Goal: Task Accomplishment & Management: Manage account settings

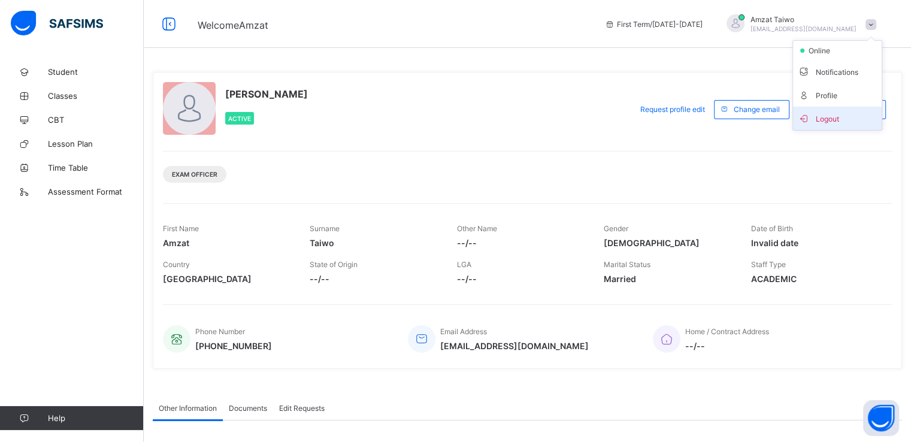
click at [837, 119] on span "Logout" at bounding box center [836, 118] width 79 height 14
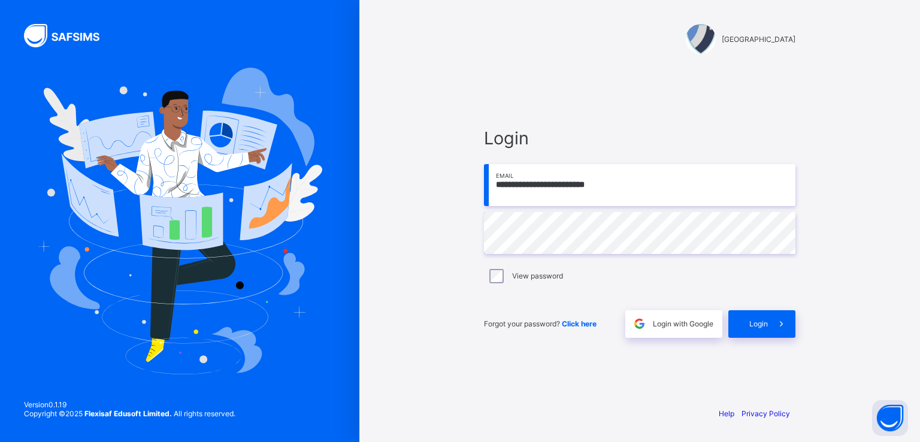
click at [626, 189] on input "**********" at bounding box center [639, 185] width 311 height 42
type input "**********"
click at [766, 327] on span "Login" at bounding box center [758, 323] width 19 height 9
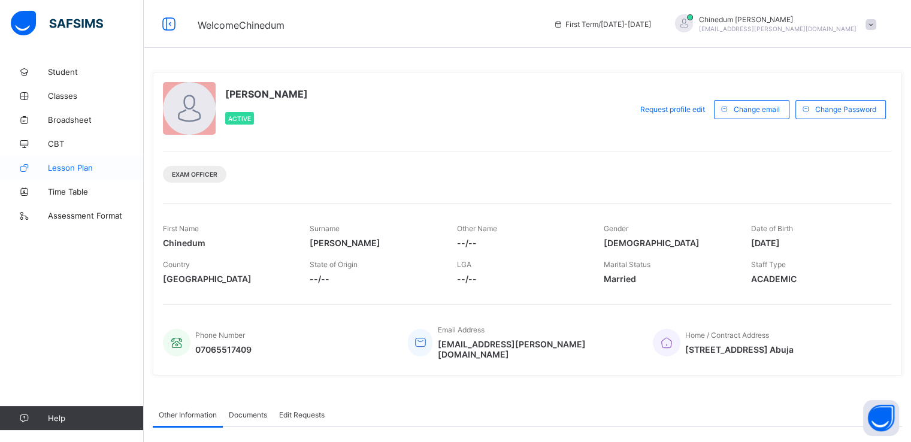
click at [84, 169] on span "Lesson Plan" at bounding box center [96, 168] width 96 height 10
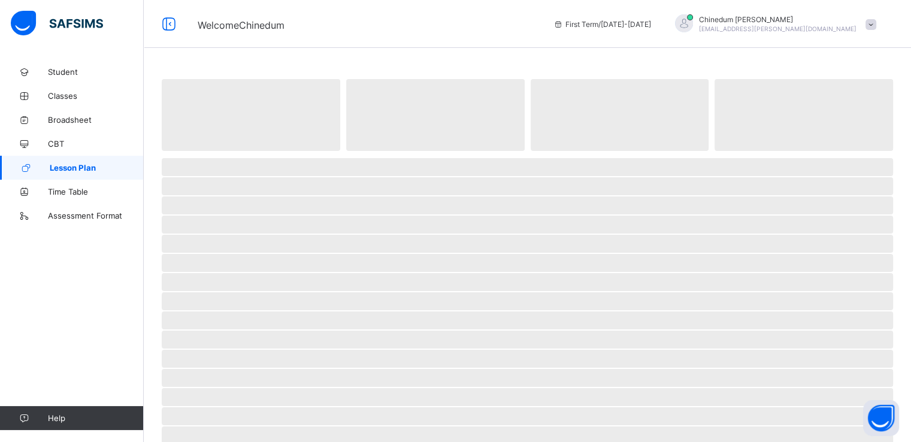
click at [84, 169] on span "Lesson Plan" at bounding box center [97, 168] width 94 height 10
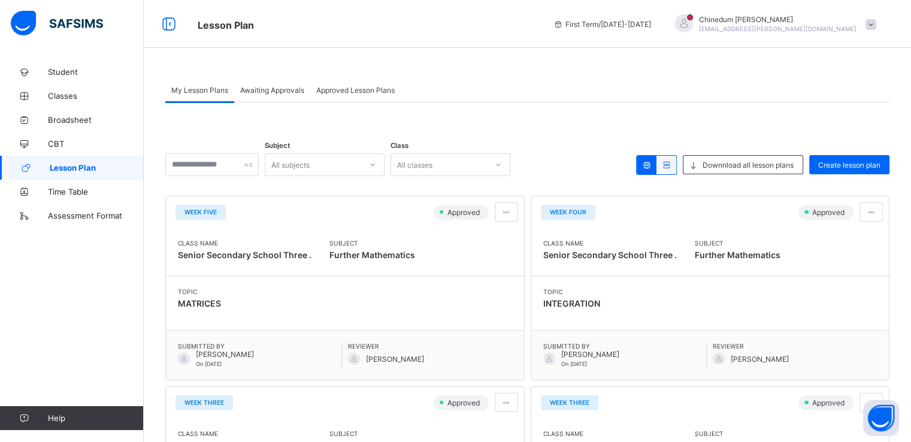
click at [290, 90] on span "Awaiting Approvals" at bounding box center [272, 90] width 64 height 9
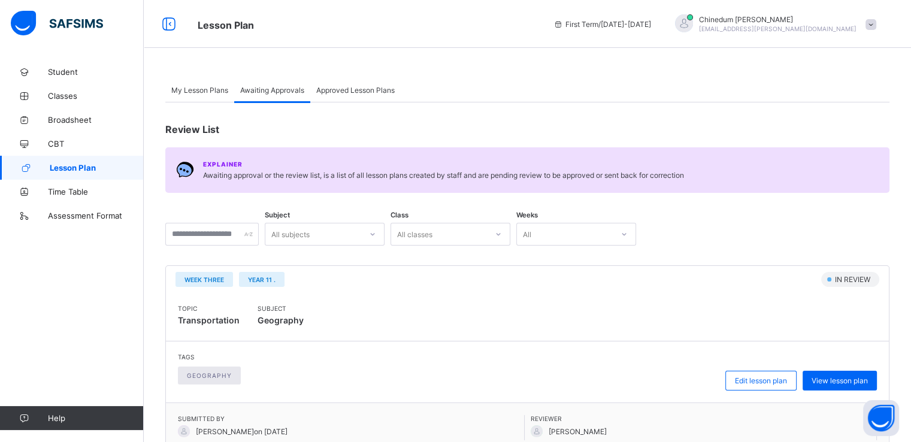
click at [381, 233] on div at bounding box center [372, 233] width 20 height 19
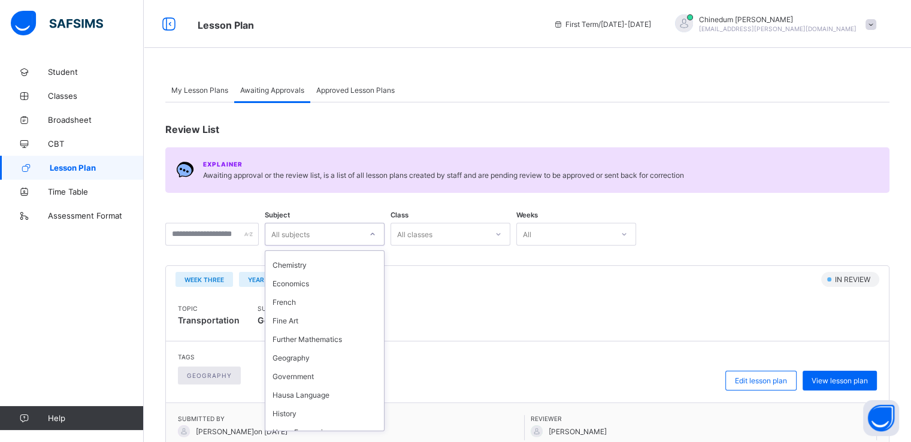
scroll to position [233, 0]
click at [324, 365] on div "Geography" at bounding box center [324, 361] width 119 height 19
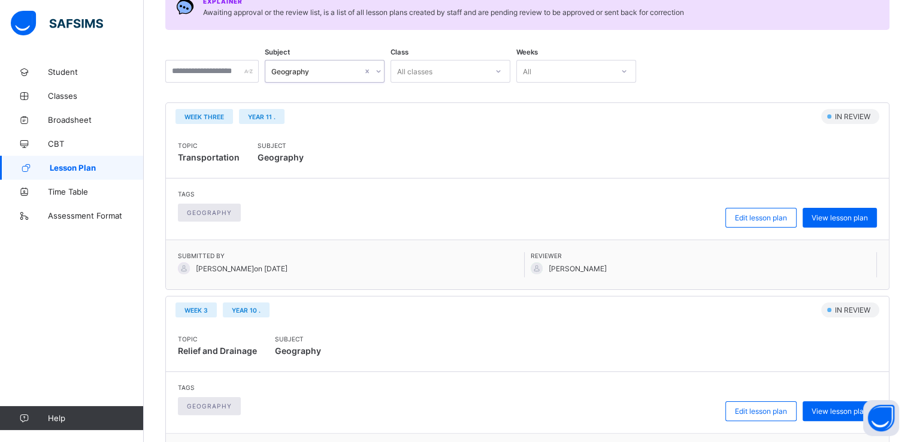
scroll to position [165, 0]
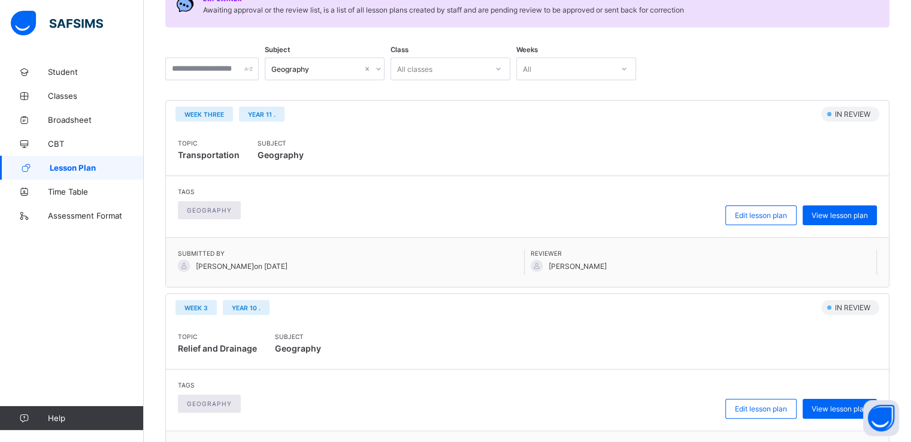
click at [655, 396] on div "Tags geography Edit lesson plan View lesson plan" at bounding box center [527, 399] width 699 height 37
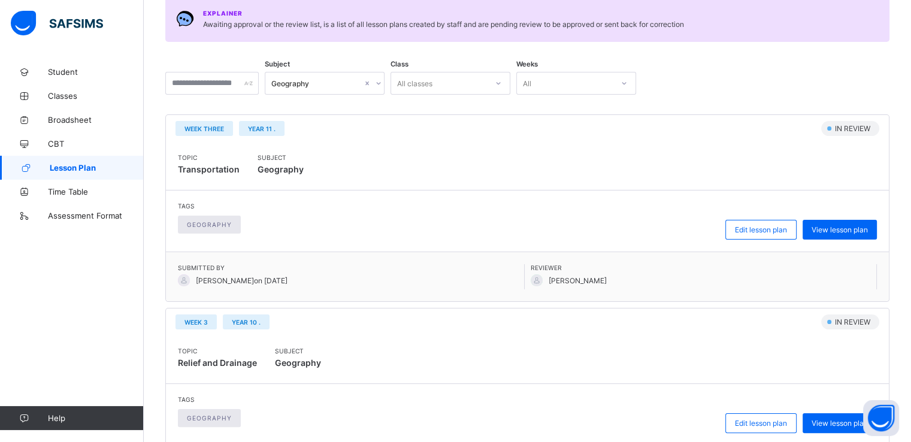
scroll to position [149, 0]
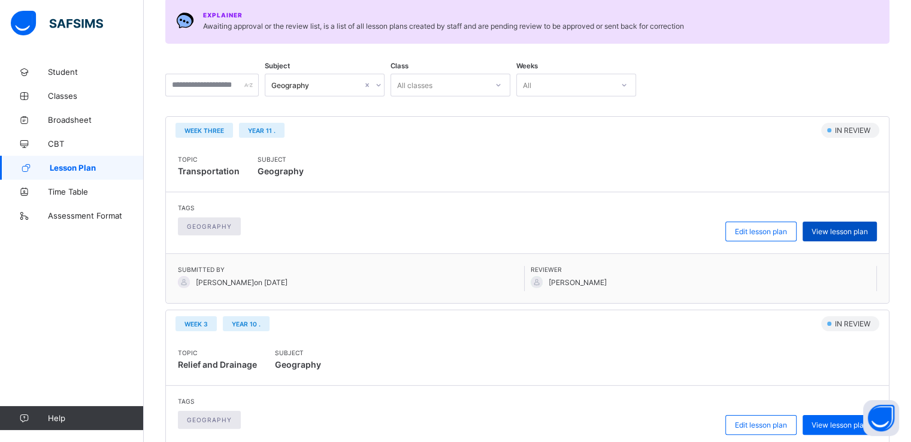
click at [842, 230] on span "View lesson plan" at bounding box center [839, 231] width 56 height 9
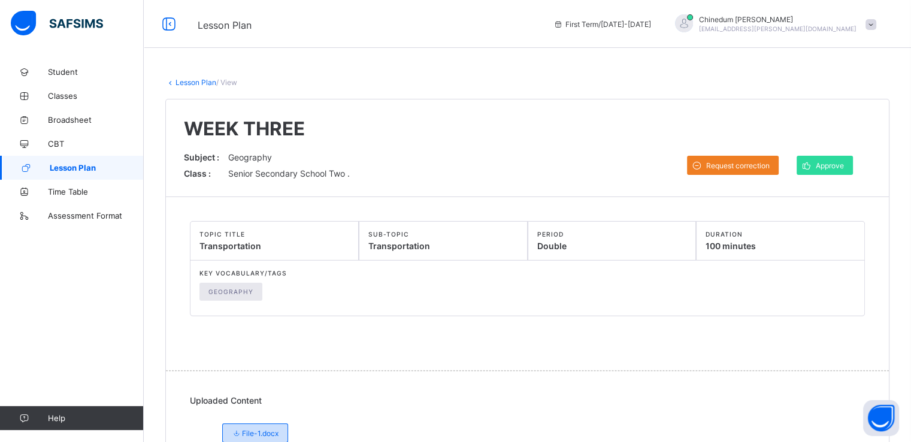
click at [262, 430] on span "File-1.docx" at bounding box center [255, 433] width 47 height 9
click at [869, 403] on button "Open asap" at bounding box center [881, 418] width 36 height 36
click at [99, 166] on span "Lesson Plan" at bounding box center [97, 168] width 94 height 10
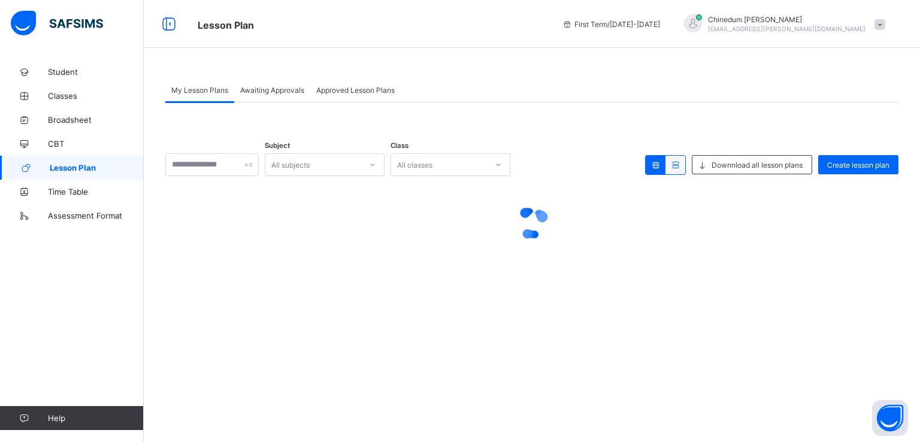
click at [99, 166] on span "Lesson Plan" at bounding box center [97, 168] width 94 height 10
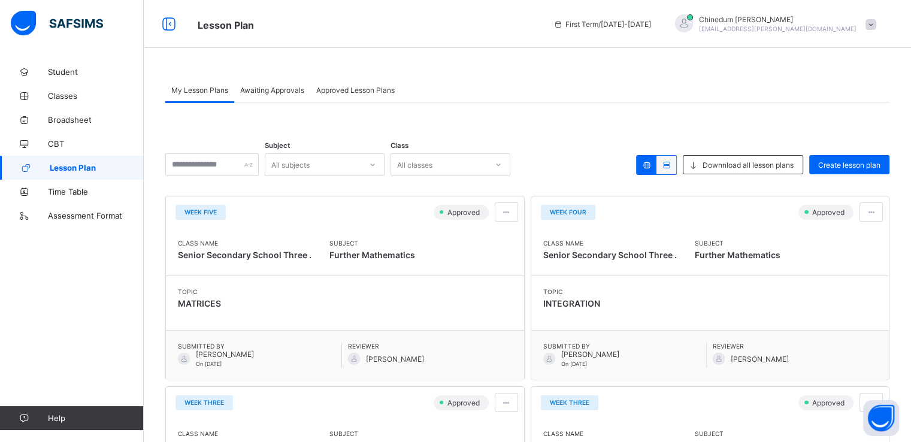
click at [292, 89] on span "Awaiting Approvals" at bounding box center [272, 90] width 64 height 9
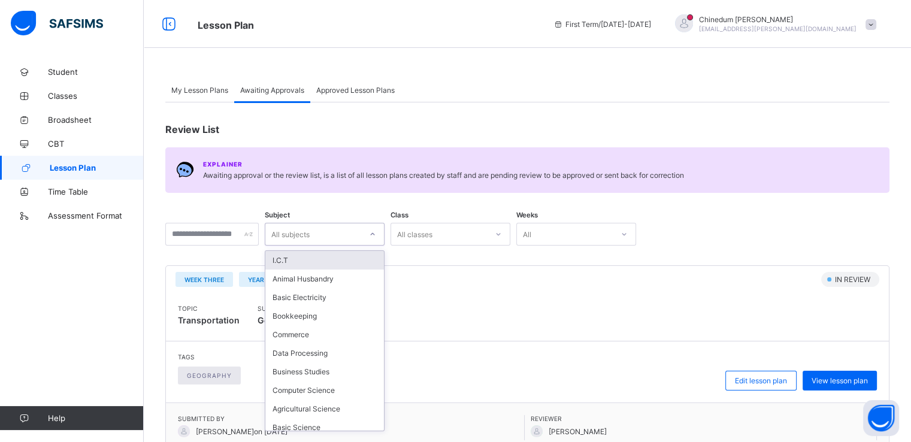
click at [353, 235] on div "All subjects" at bounding box center [313, 234] width 96 height 17
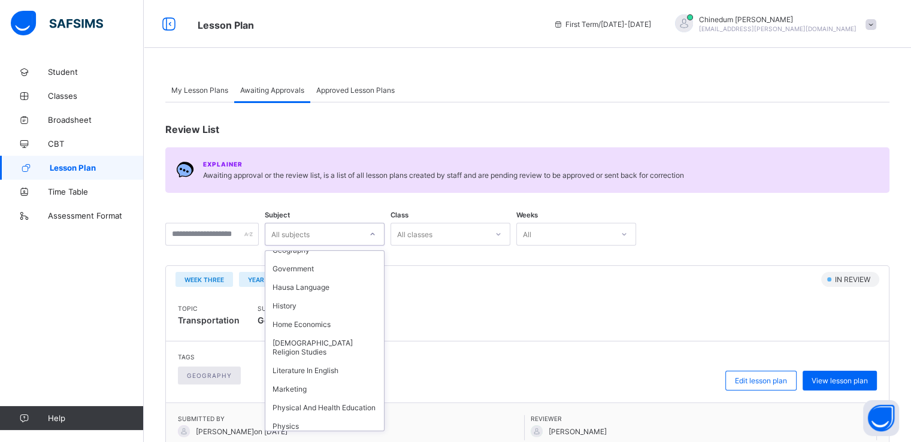
scroll to position [340, 0]
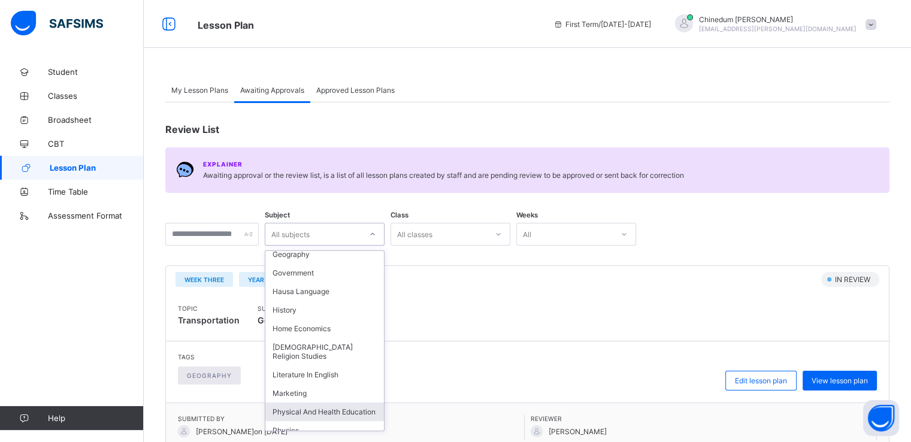
click at [351, 413] on div "Physical And Health Education" at bounding box center [324, 411] width 119 height 19
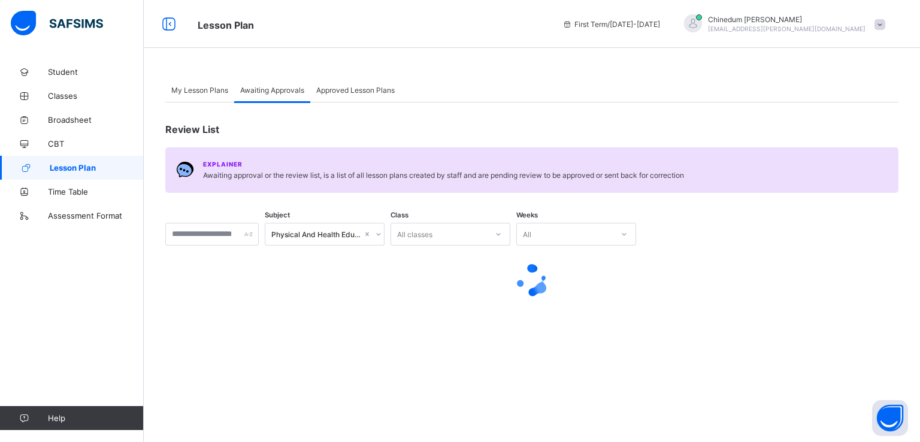
click at [351, 413] on div "My Lesson Plans Awaiting Approvals Approved Lesson Plans Awaiting Approvals Mor…" at bounding box center [532, 221] width 776 height 442
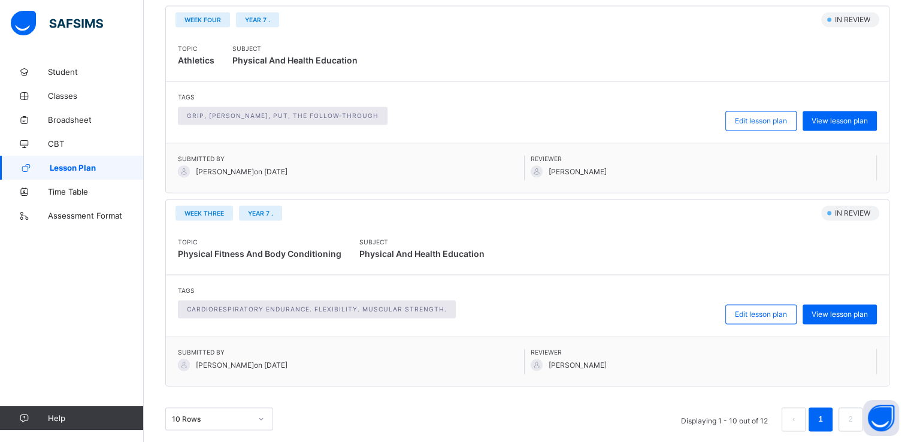
scroll to position [1810, 0]
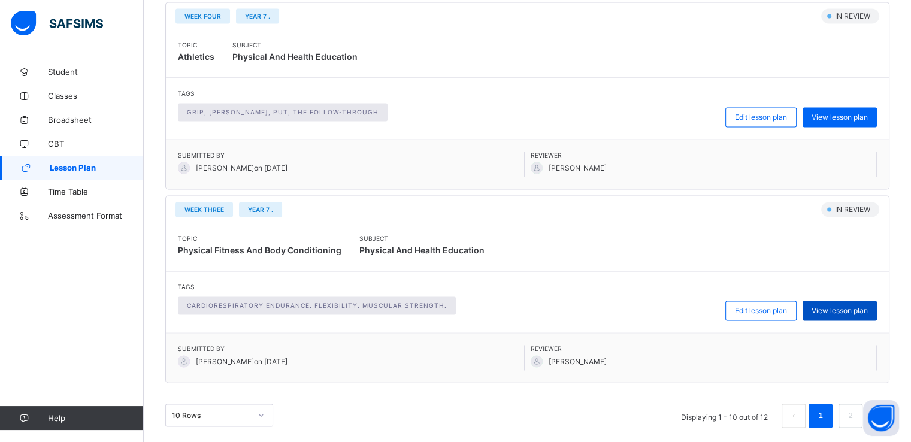
click at [836, 310] on span "View lesson plan" at bounding box center [839, 310] width 56 height 9
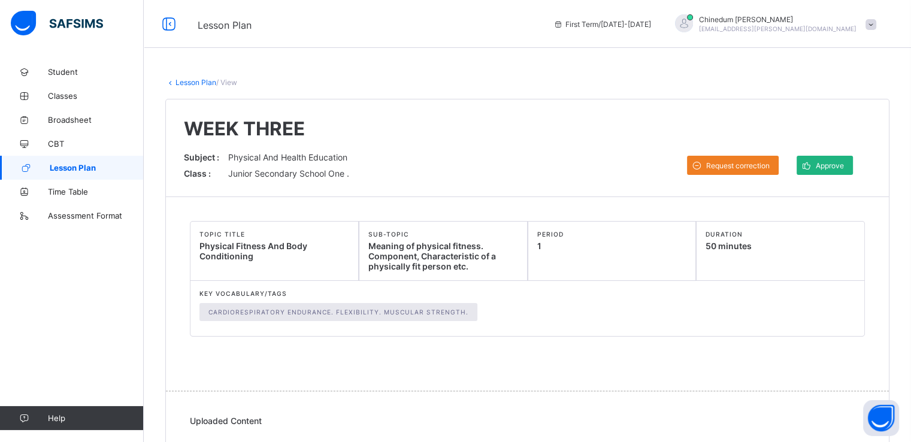
click at [836, 166] on span "Approve" at bounding box center [829, 165] width 28 height 9
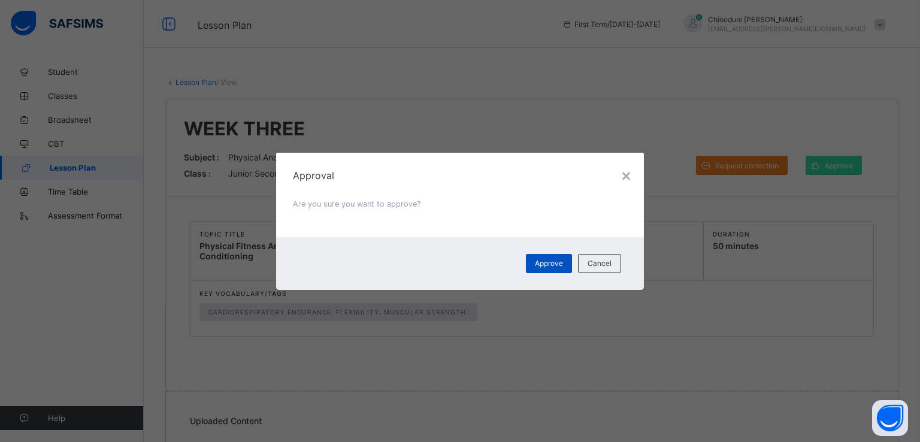
click at [557, 262] on span "Approve" at bounding box center [549, 263] width 28 height 9
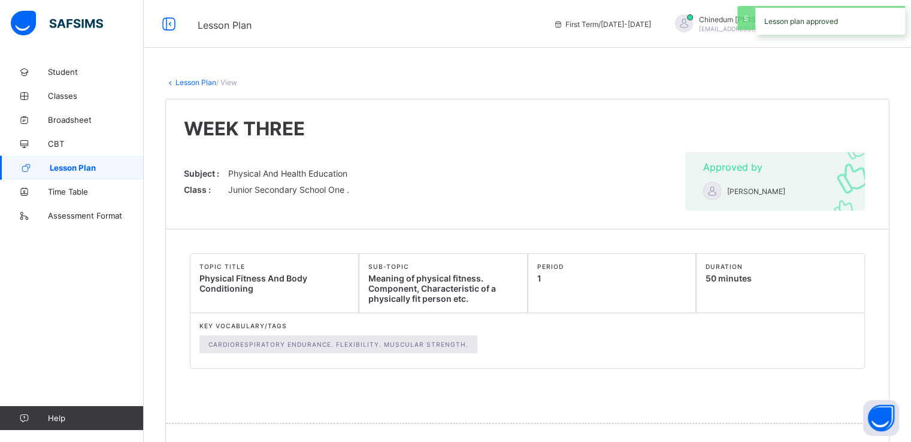
click at [198, 80] on link "Lesson Plan" at bounding box center [195, 82] width 41 height 9
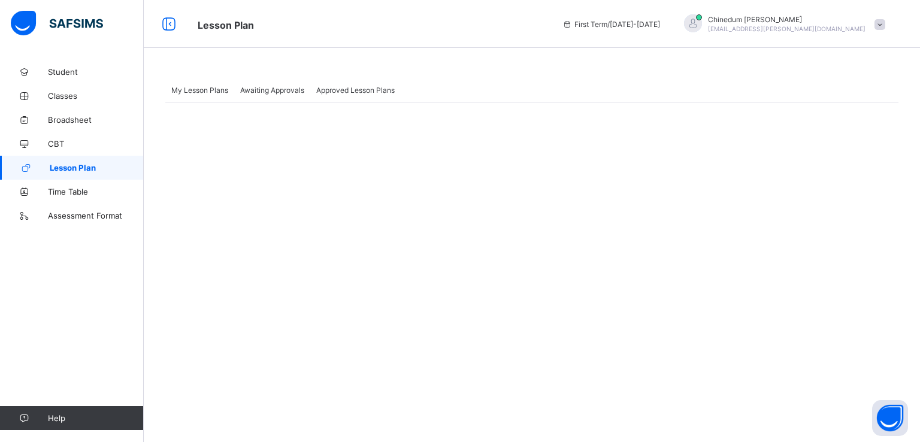
click at [289, 93] on span "Awaiting Approvals" at bounding box center [272, 90] width 64 height 9
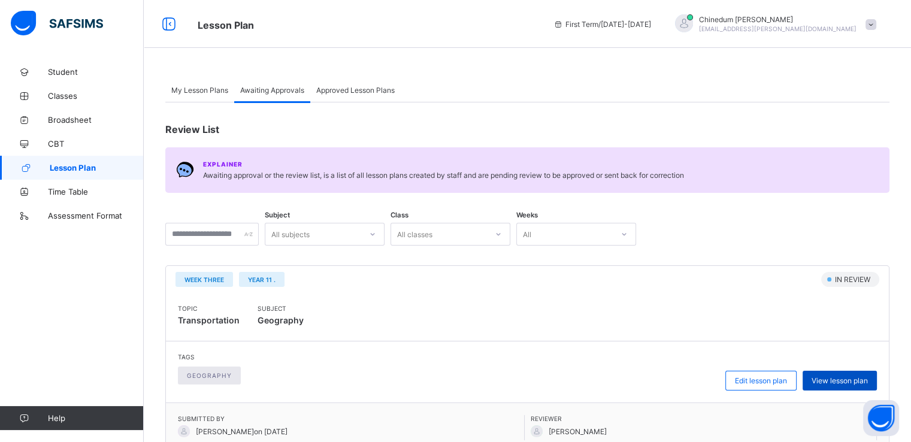
click at [848, 383] on span "View lesson plan" at bounding box center [839, 380] width 56 height 9
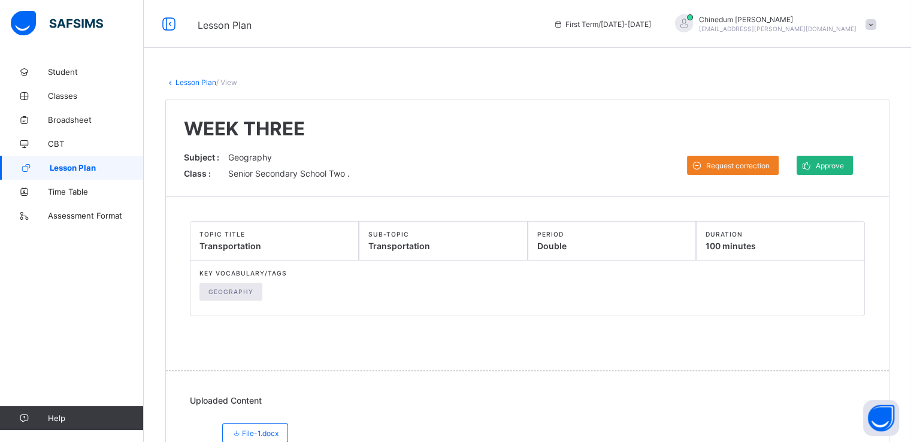
click at [844, 164] on span "Approve" at bounding box center [829, 165] width 28 height 9
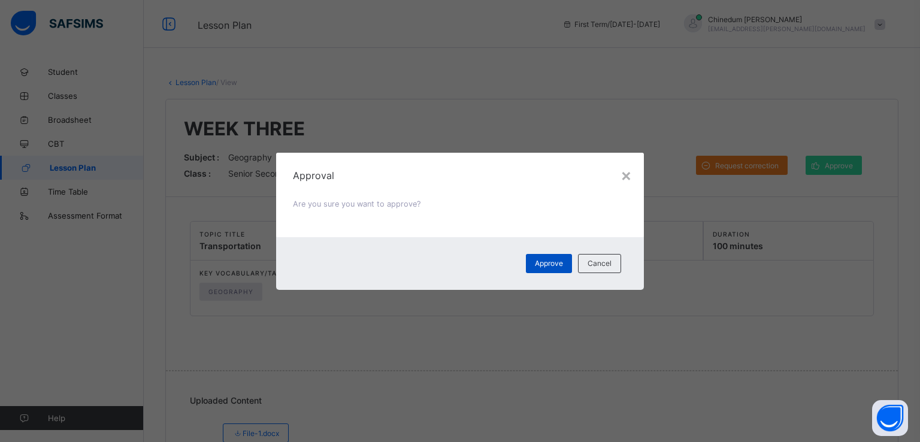
click at [559, 264] on span "Approve" at bounding box center [549, 263] width 28 height 9
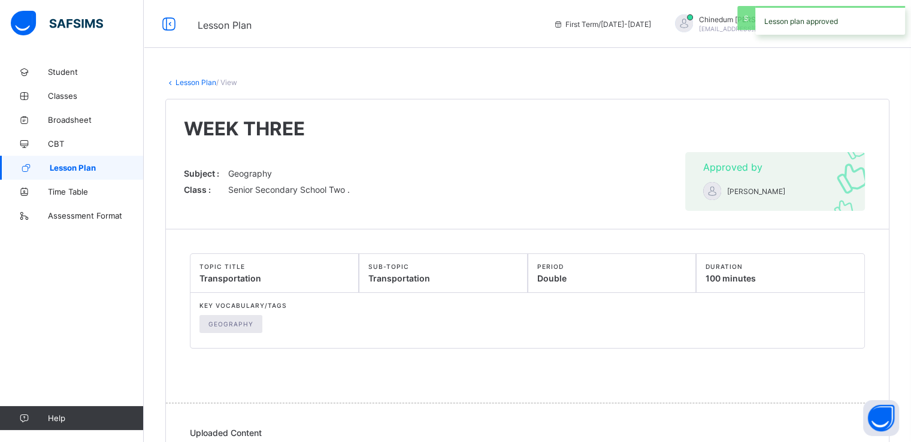
click at [94, 169] on span "Lesson Plan" at bounding box center [97, 168] width 94 height 10
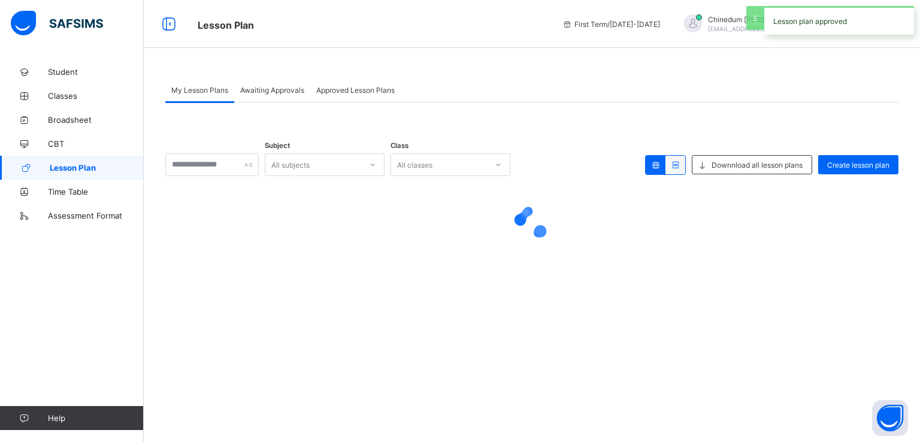
click at [94, 169] on span "Lesson Plan" at bounding box center [97, 168] width 94 height 10
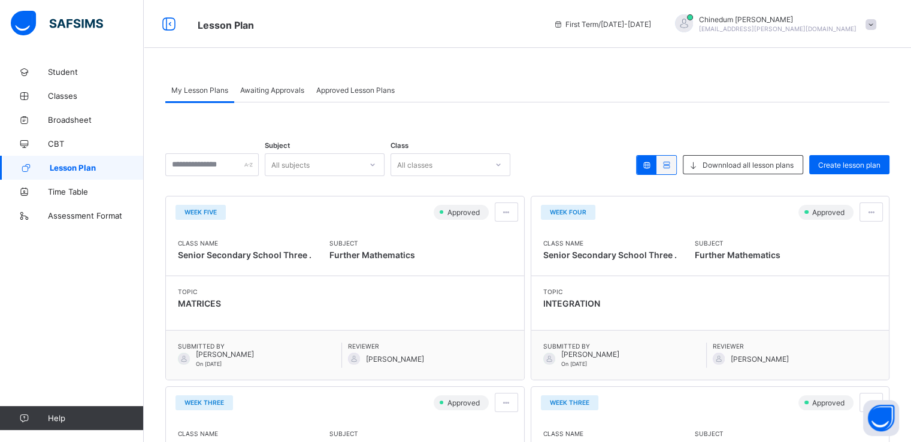
click at [378, 93] on span "Approved Lesson Plans" at bounding box center [355, 90] width 78 height 9
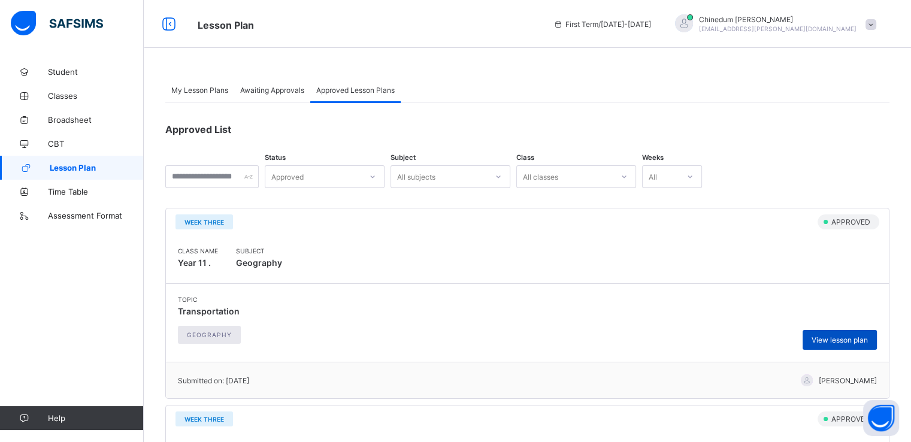
click at [859, 339] on span "View lesson plan" at bounding box center [839, 339] width 56 height 9
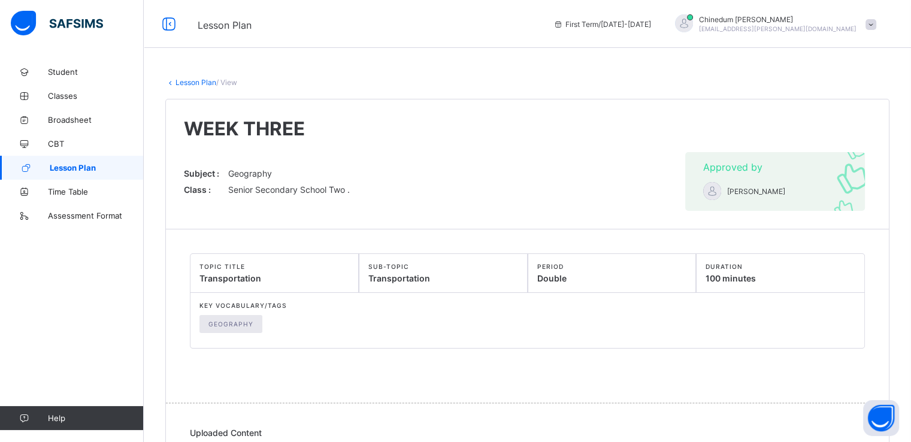
click at [186, 83] on link "Lesson Plan" at bounding box center [195, 82] width 41 height 9
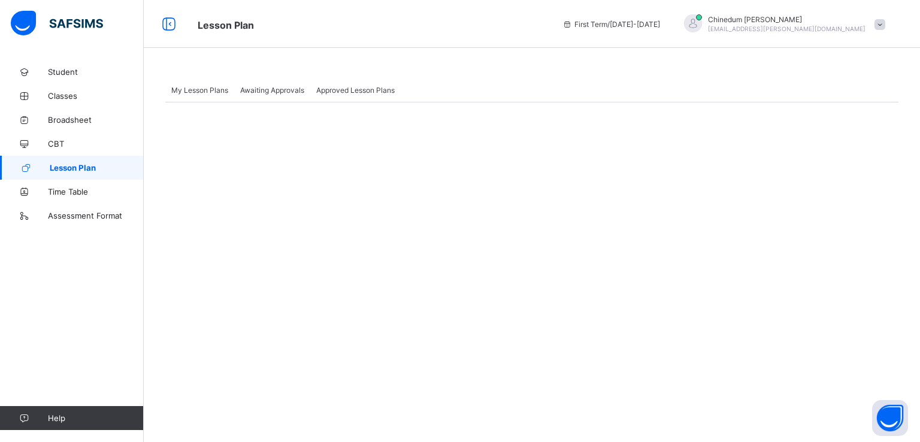
click at [302, 92] on span "Awaiting Approvals" at bounding box center [272, 90] width 64 height 9
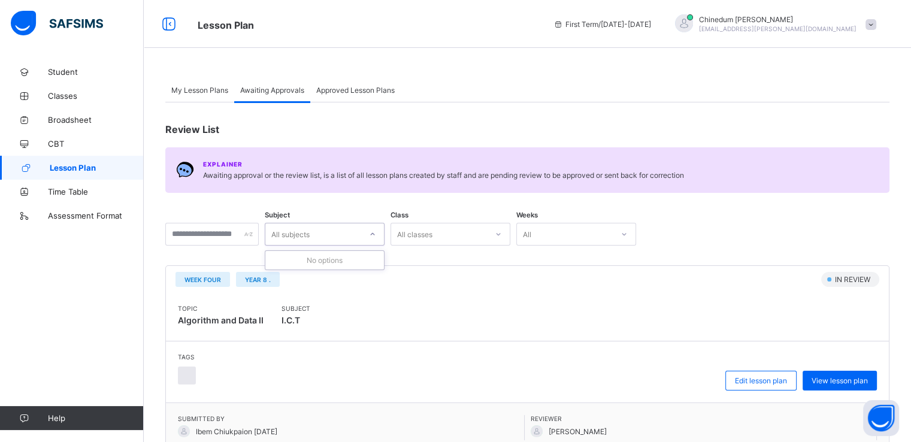
click at [375, 234] on icon at bounding box center [373, 234] width 4 height 2
click at [334, 232] on div "All subjects" at bounding box center [313, 234] width 96 height 17
click at [376, 234] on icon at bounding box center [372, 234] width 7 height 12
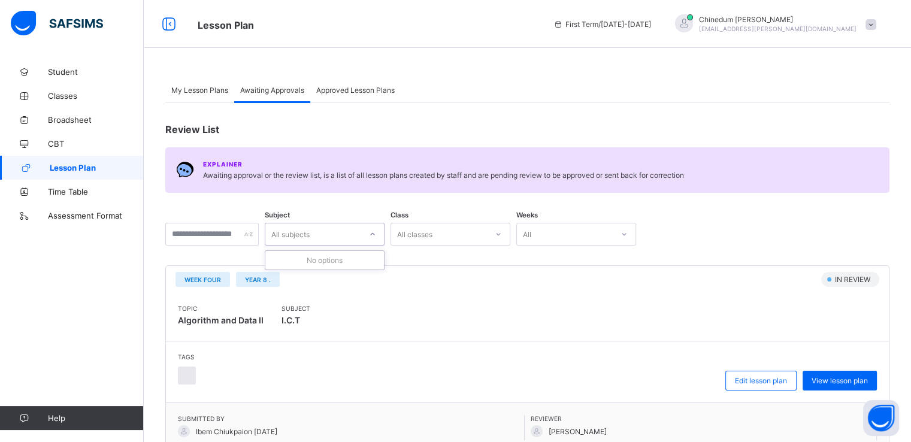
click at [376, 234] on icon at bounding box center [372, 234] width 7 height 12
click at [350, 87] on span "Approved Lesson Plans" at bounding box center [355, 90] width 78 height 9
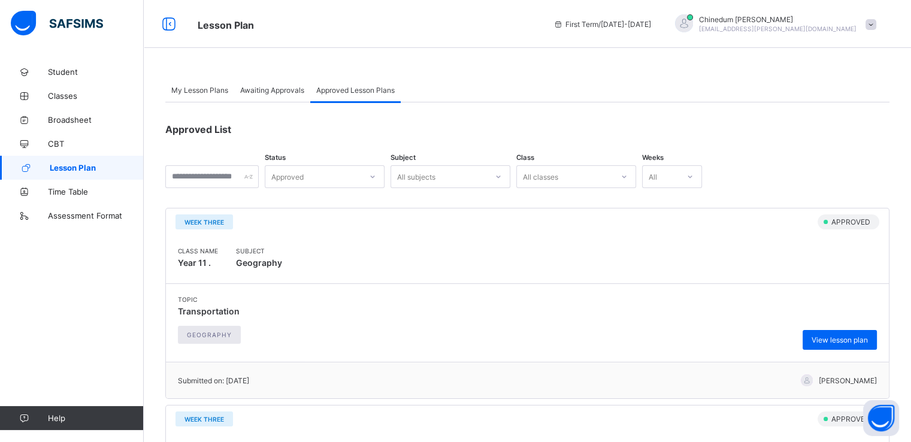
click at [271, 91] on span "Awaiting Approvals" at bounding box center [272, 90] width 64 height 9
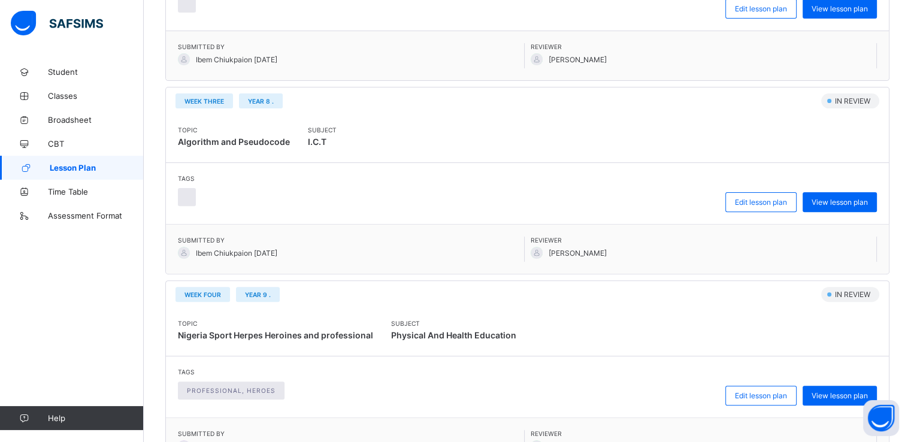
scroll to position [408, 0]
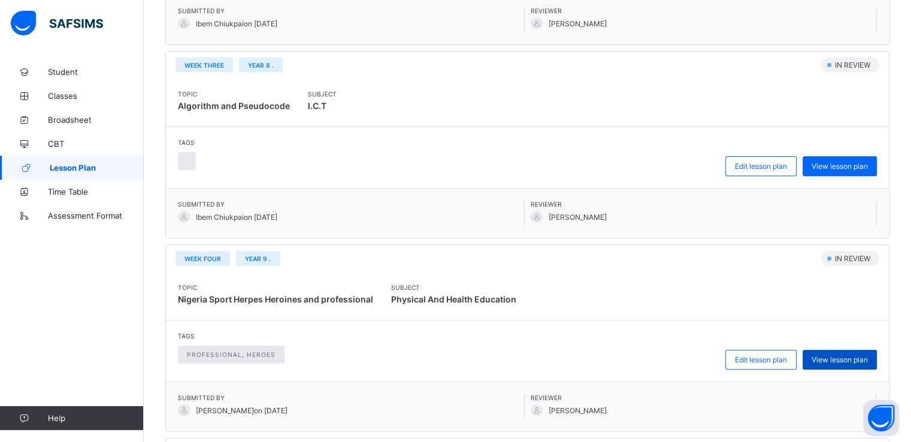
click at [848, 356] on span "View lesson plan" at bounding box center [839, 359] width 56 height 9
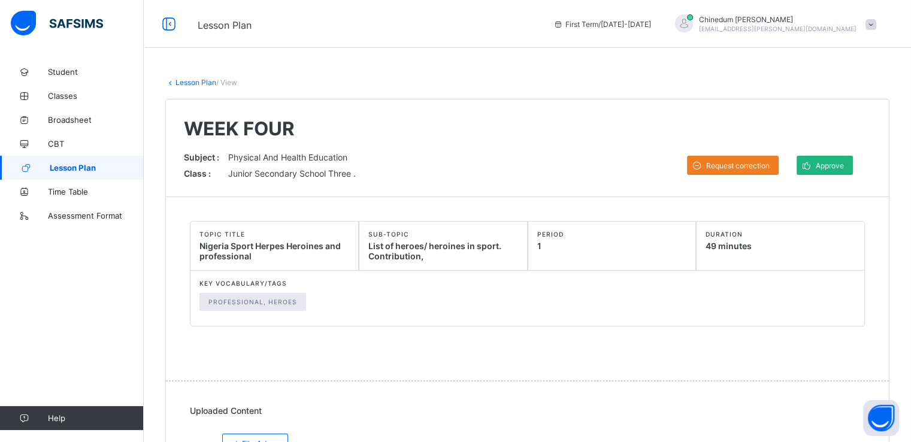
click at [845, 169] on div "Approve" at bounding box center [824, 165] width 56 height 19
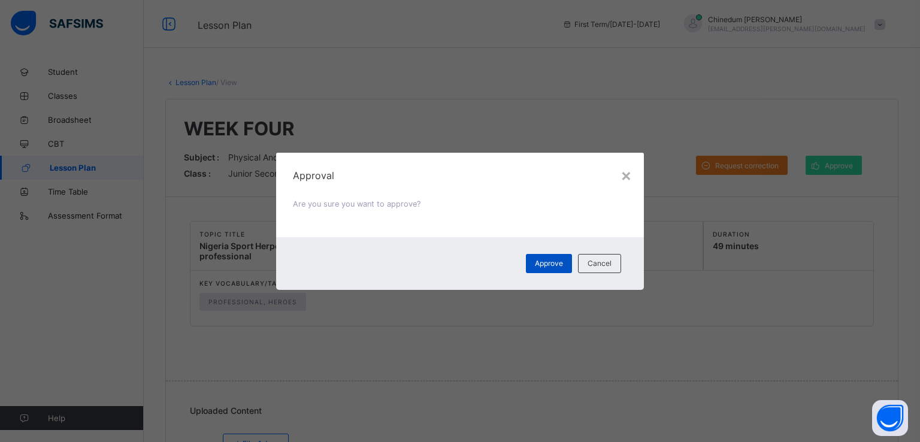
click at [560, 262] on span "Approve" at bounding box center [549, 263] width 28 height 9
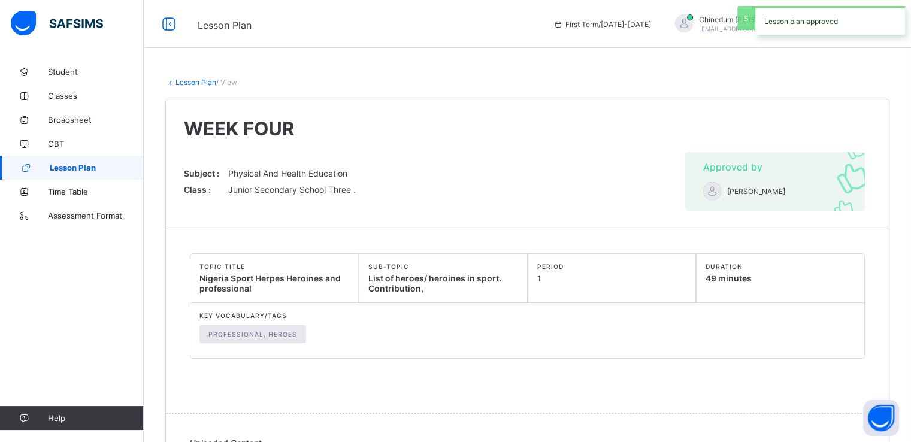
click at [195, 84] on link "Lesson Plan" at bounding box center [195, 82] width 41 height 9
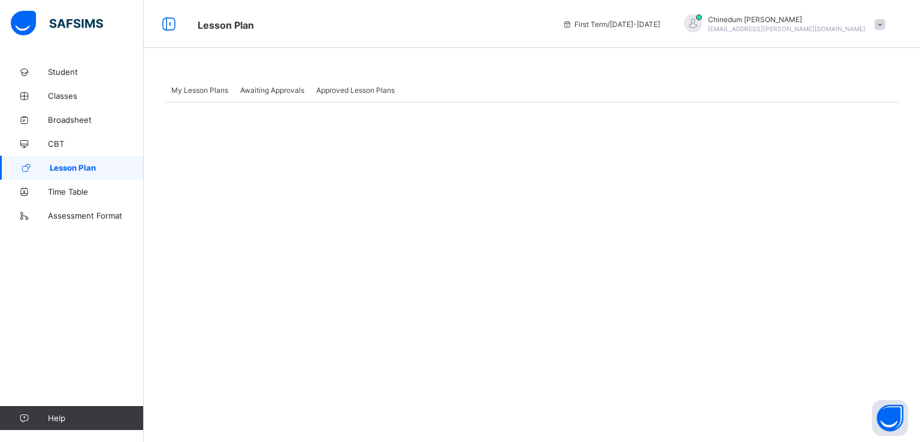
click at [271, 92] on span "Awaiting Approvals" at bounding box center [272, 90] width 64 height 9
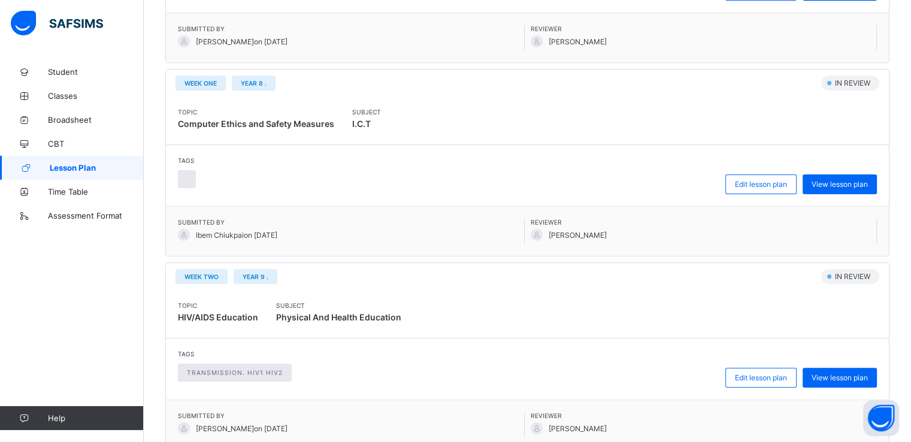
scroll to position [994, 0]
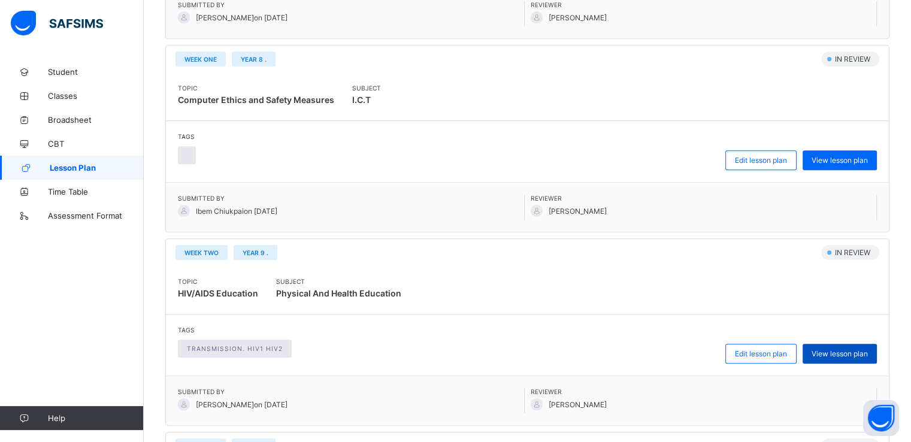
click at [867, 349] on span "View lesson plan" at bounding box center [839, 353] width 56 height 9
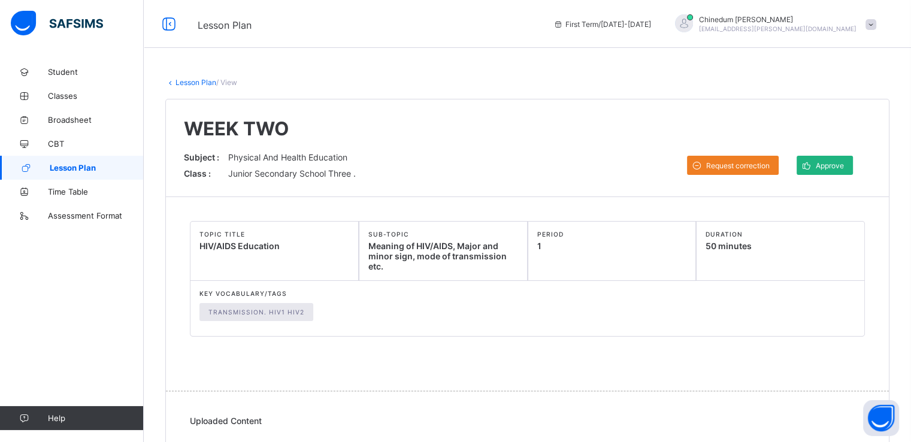
click at [839, 165] on span "Approve" at bounding box center [829, 165] width 28 height 9
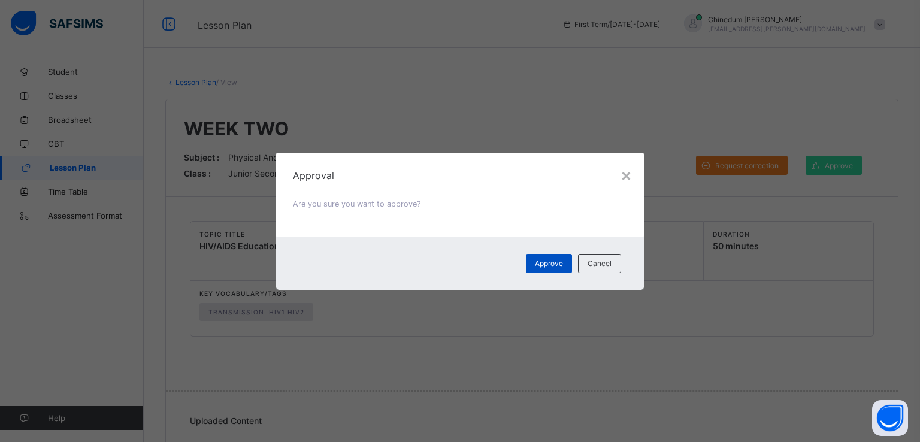
click at [552, 265] on span "Approve" at bounding box center [549, 263] width 28 height 9
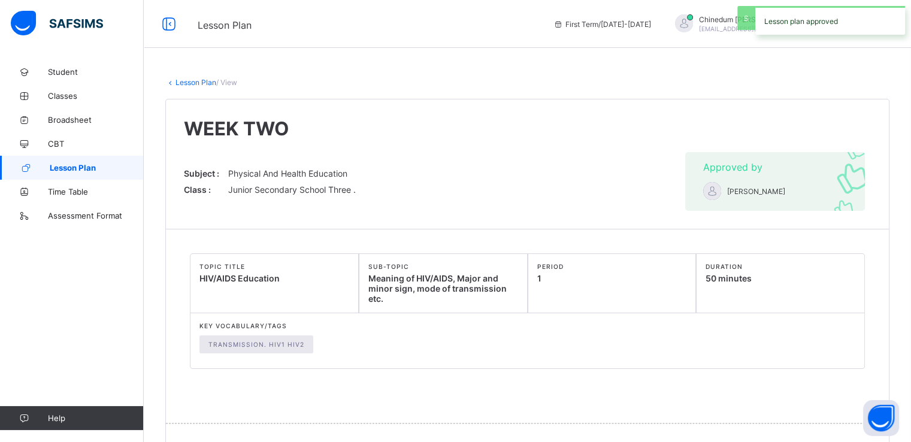
click at [206, 83] on link "Lesson Plan" at bounding box center [195, 82] width 41 height 9
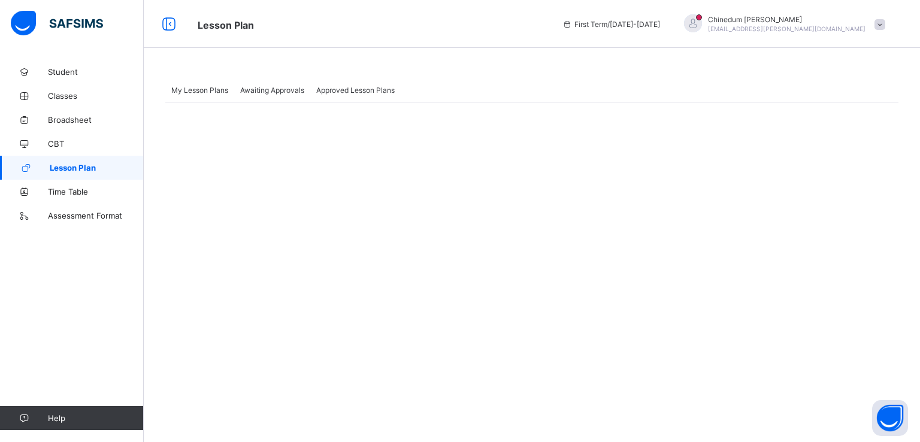
click at [280, 92] on span "Awaiting Approvals" at bounding box center [272, 90] width 64 height 9
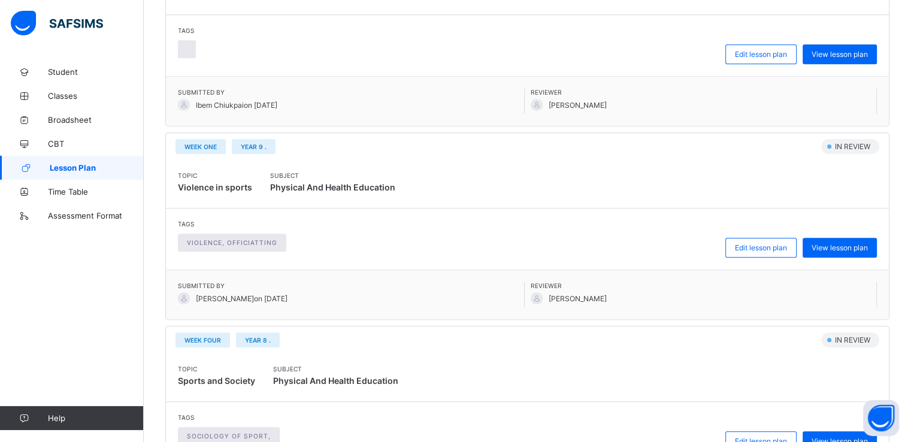
scroll to position [1108, 0]
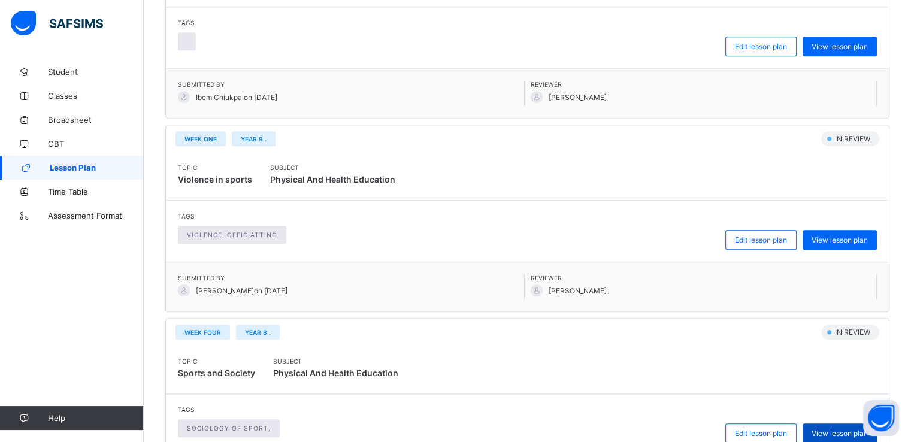
click at [841, 432] on span "View lesson plan" at bounding box center [839, 433] width 56 height 9
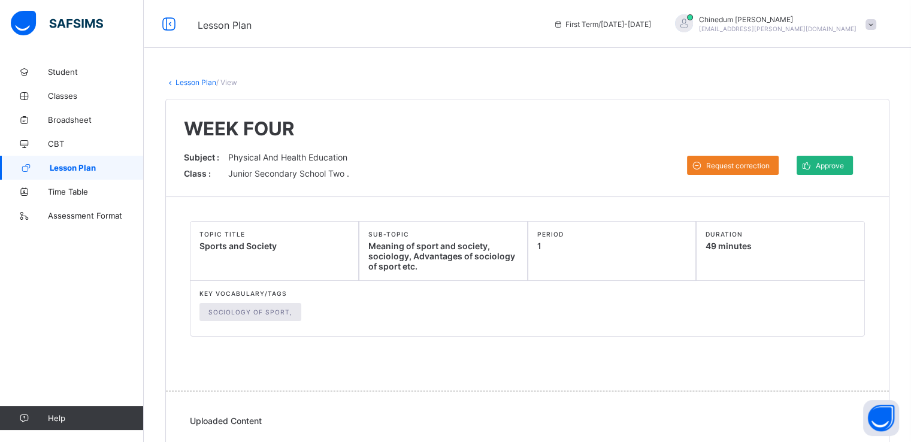
click at [844, 161] on span "Approve" at bounding box center [829, 165] width 28 height 9
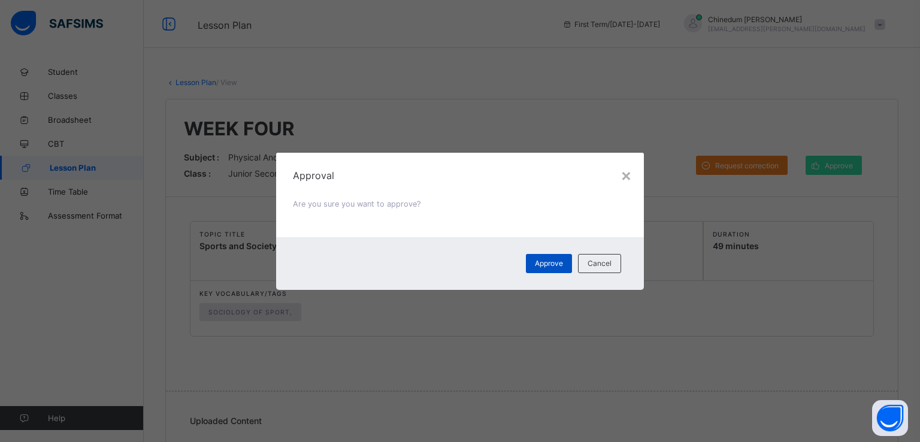
click at [560, 263] on span "Approve" at bounding box center [549, 263] width 28 height 9
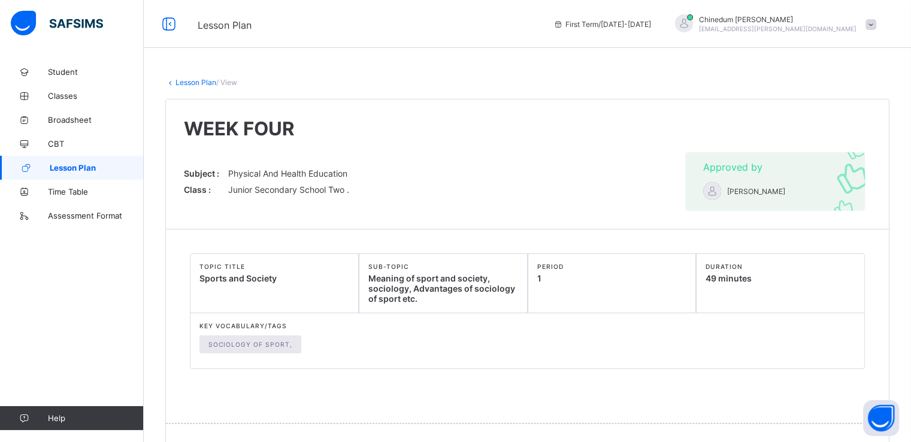
click at [207, 85] on link "Lesson Plan" at bounding box center [195, 82] width 41 height 9
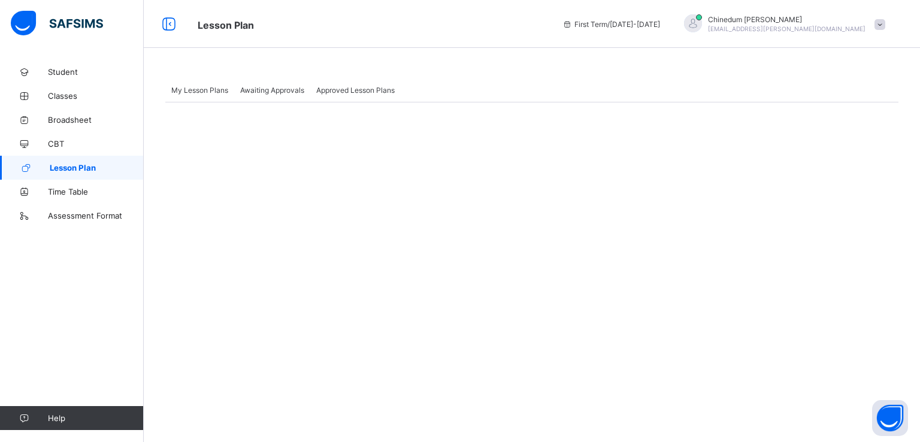
click at [297, 94] on span "Awaiting Approvals" at bounding box center [272, 90] width 64 height 9
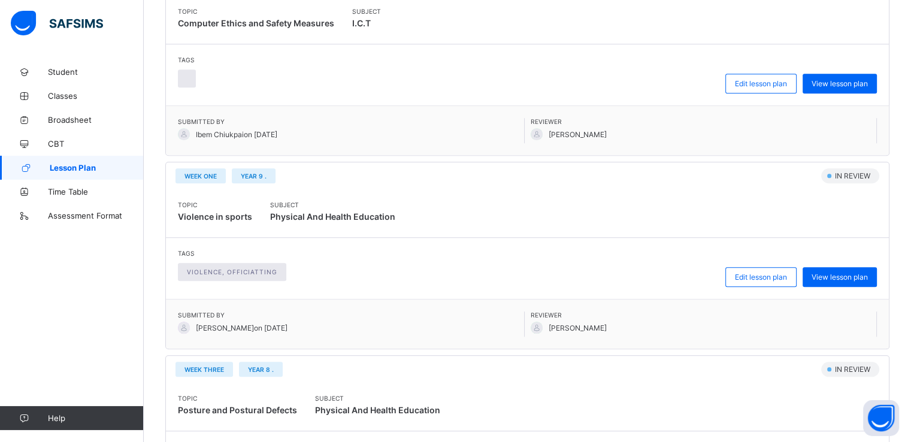
scroll to position [1076, 0]
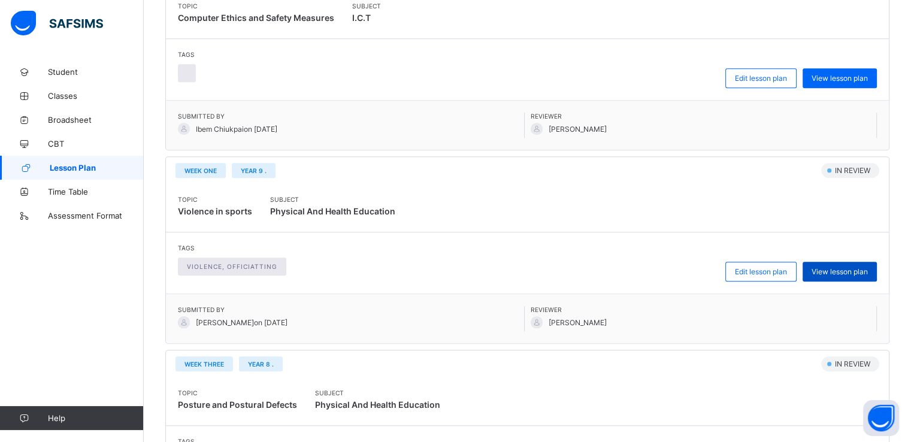
click at [867, 271] on span "View lesson plan" at bounding box center [839, 271] width 56 height 9
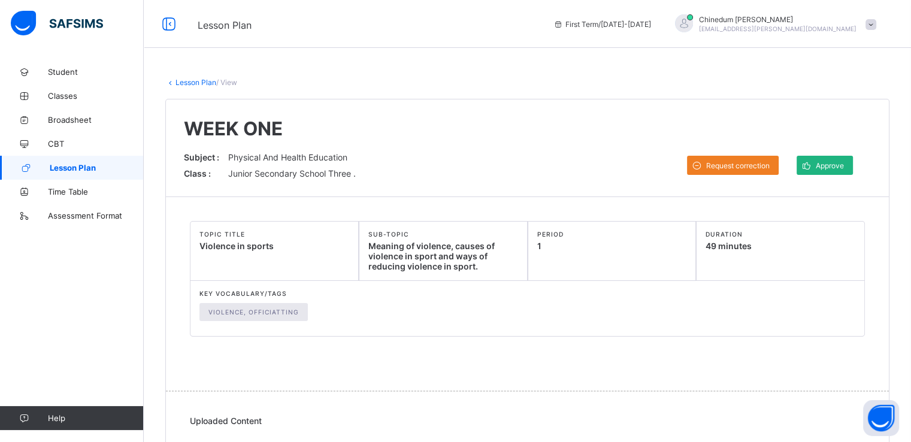
click at [845, 170] on div "Approve" at bounding box center [824, 165] width 56 height 19
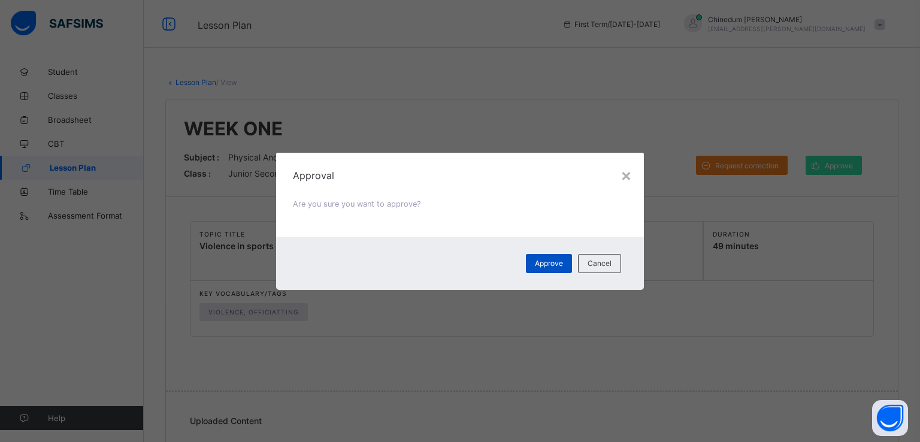
click at [559, 263] on span "Approve" at bounding box center [549, 263] width 28 height 9
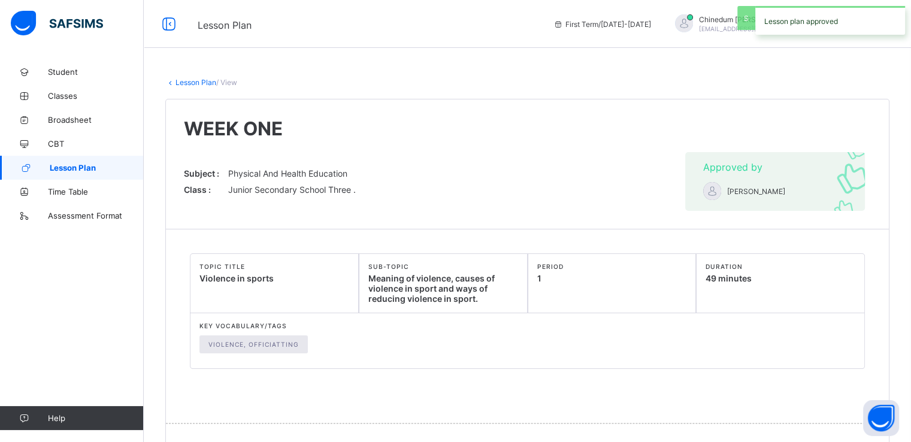
click at [197, 87] on div "Lesson Plan / View WEEK ONE Subject : Physical And Health Education Class : Jun…" at bounding box center [527, 299] width 767 height 478
click at [195, 82] on link "Lesson Plan" at bounding box center [195, 82] width 41 height 9
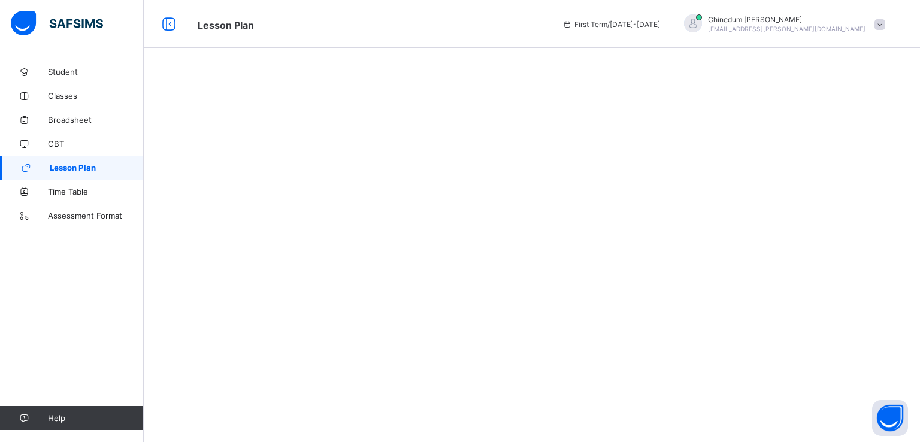
click at [195, 82] on div at bounding box center [532, 78] width 776 height 36
click at [290, 90] on span "Awaiting Approvals" at bounding box center [272, 90] width 64 height 9
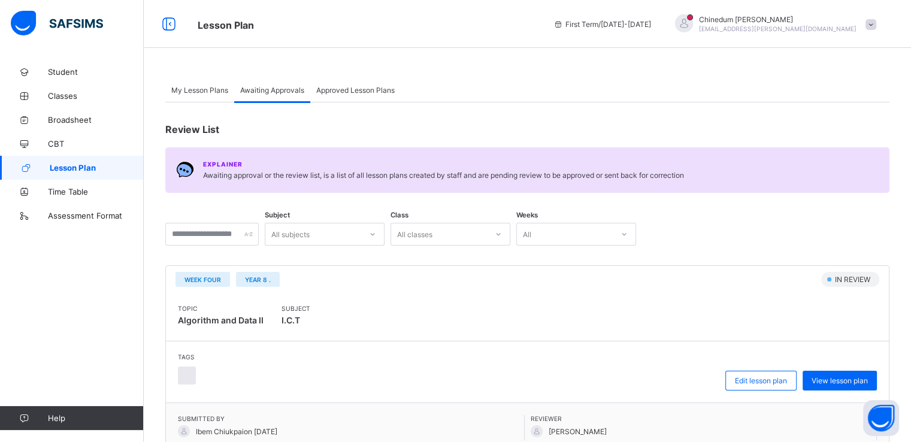
click at [376, 231] on icon at bounding box center [372, 234] width 7 height 12
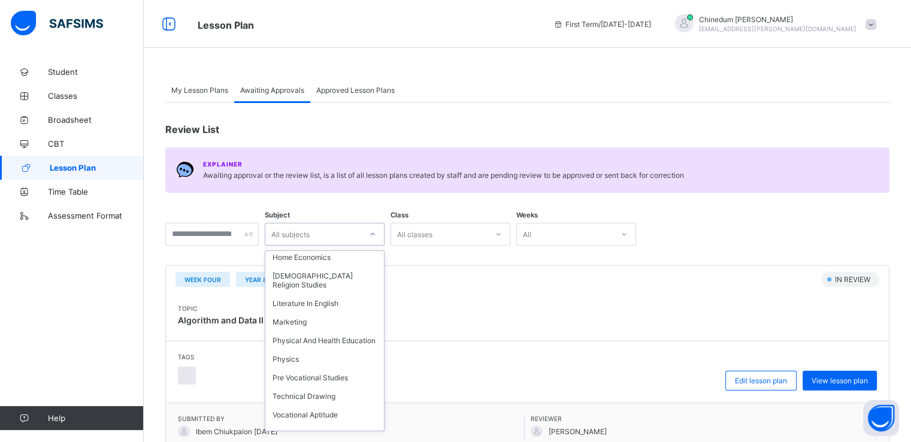
scroll to position [162, 0]
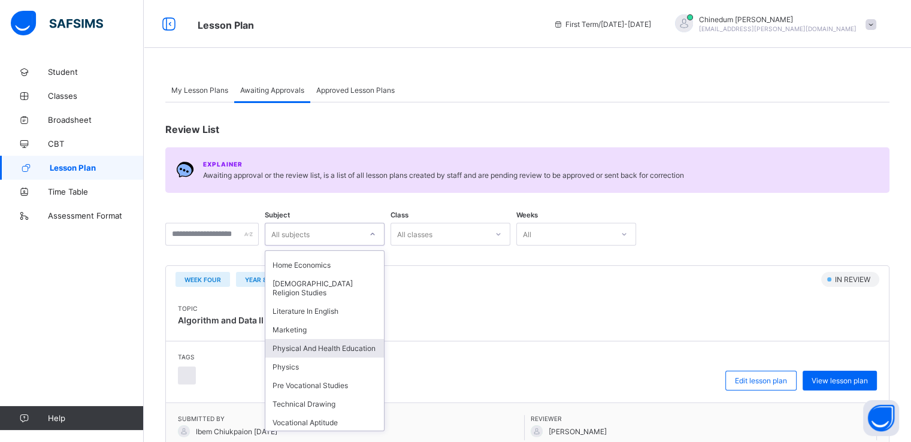
click at [332, 345] on div "Physical And Health Education" at bounding box center [324, 348] width 119 height 19
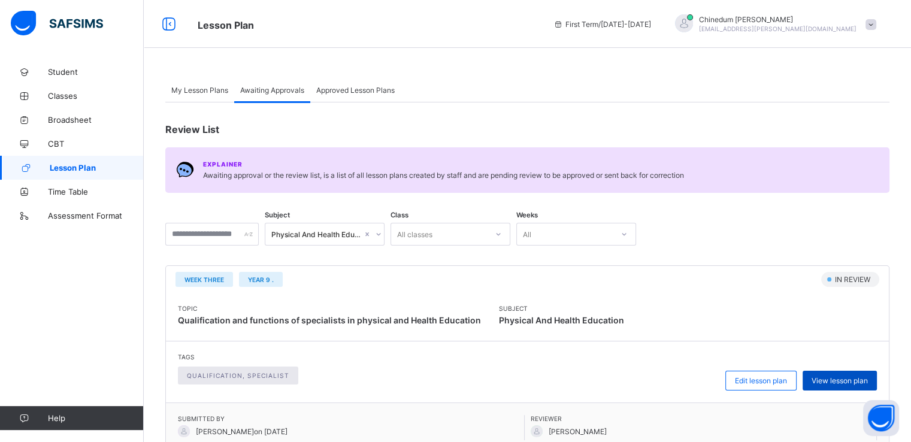
click at [861, 380] on span "View lesson plan" at bounding box center [839, 380] width 56 height 9
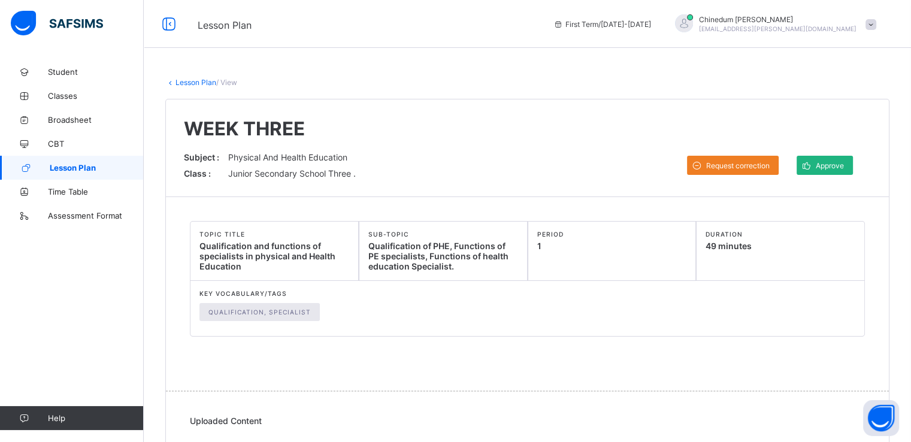
click at [837, 167] on span "Approve" at bounding box center [829, 165] width 28 height 9
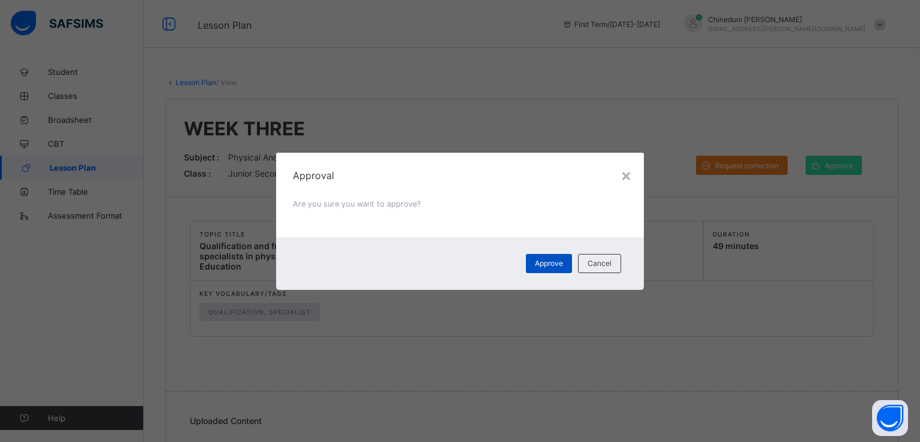
click at [569, 259] on div "Approve" at bounding box center [549, 263] width 46 height 19
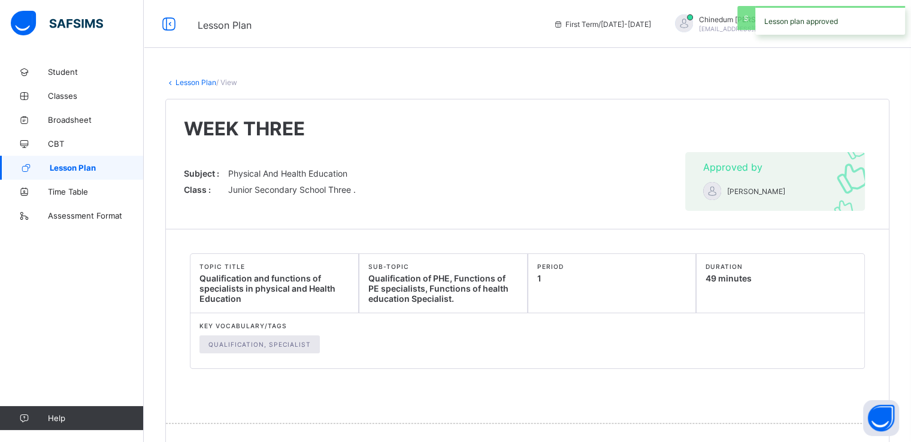
click at [197, 81] on link "Lesson Plan" at bounding box center [195, 82] width 41 height 9
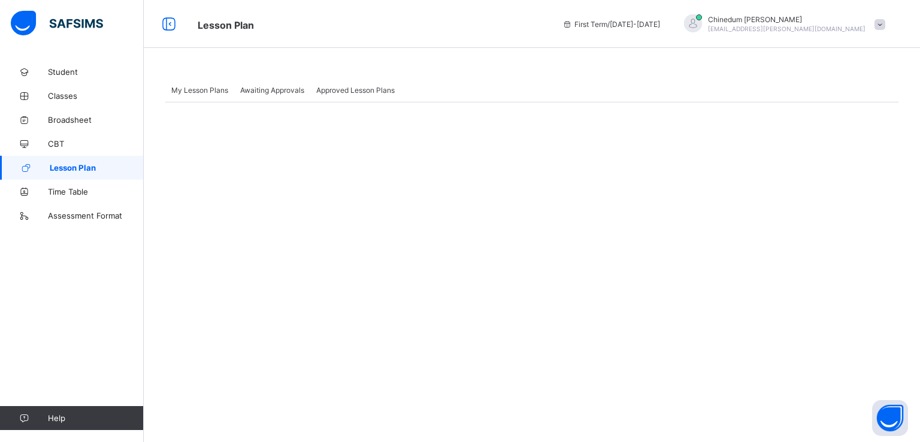
click at [287, 93] on span "Awaiting Approvals" at bounding box center [272, 90] width 64 height 9
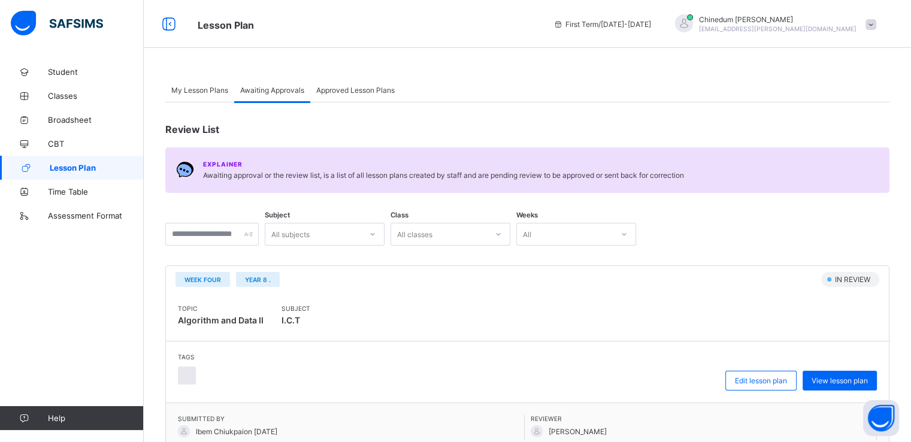
click at [383, 238] on div at bounding box center [372, 233] width 20 height 19
click at [376, 233] on icon at bounding box center [372, 234] width 7 height 12
click at [849, 379] on span "View lesson plan" at bounding box center [839, 380] width 56 height 9
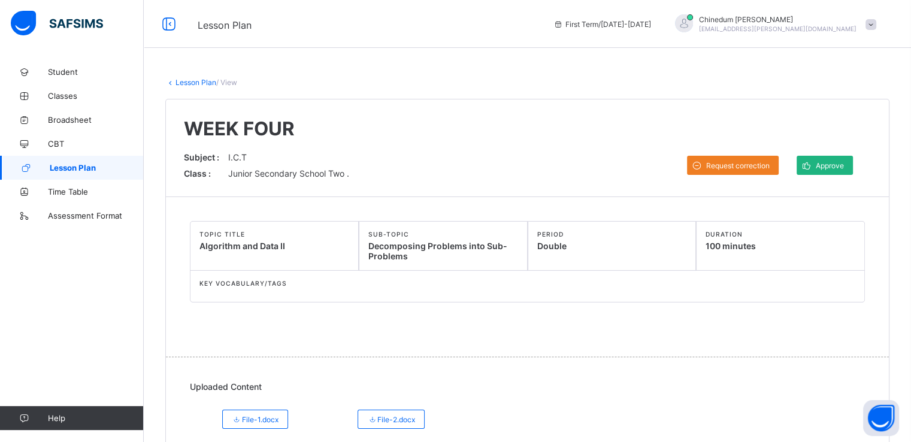
click at [844, 162] on span "Approve" at bounding box center [829, 165] width 28 height 9
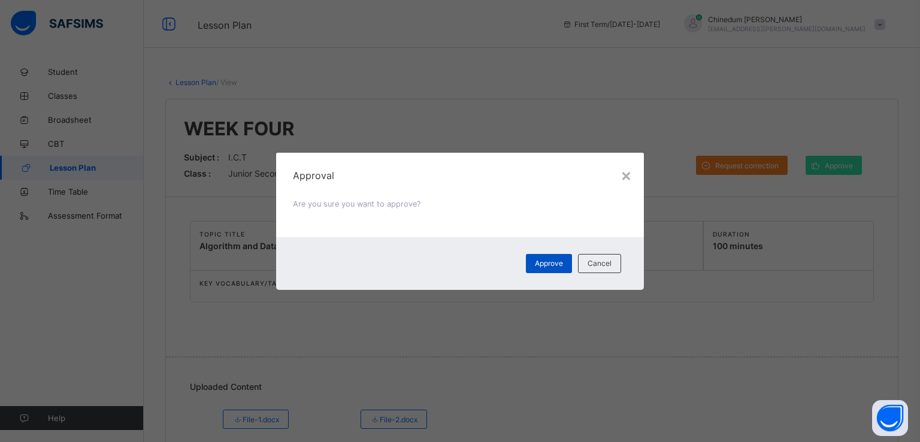
click at [548, 259] on span "Approve" at bounding box center [549, 263] width 28 height 9
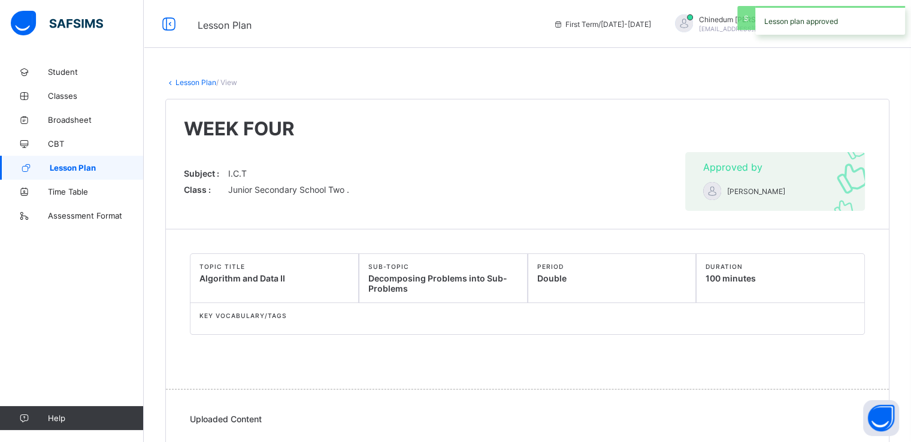
click at [193, 82] on link "Lesson Plan" at bounding box center [195, 82] width 41 height 9
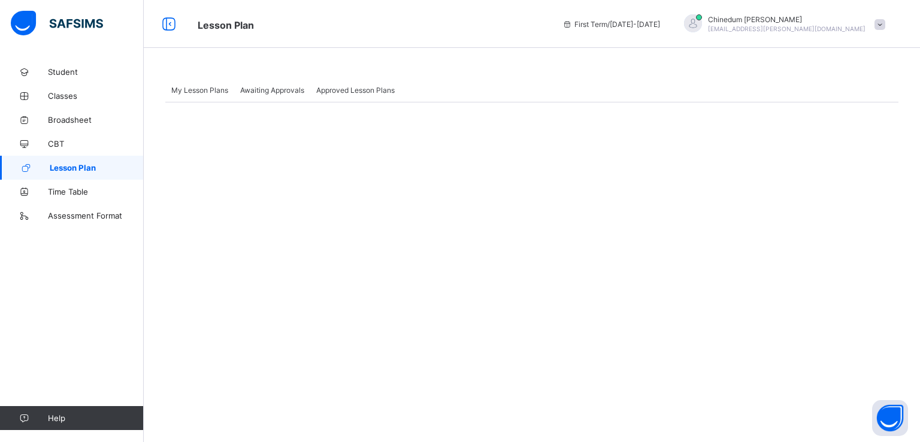
click at [482, 201] on div "My Lesson Plans Awaiting Approvals Approved Lesson Plans More Options Subject A…" at bounding box center [532, 221] width 776 height 442
click at [91, 165] on span "Lesson Plan" at bounding box center [97, 168] width 94 height 10
click at [264, 86] on span "Awaiting Approvals" at bounding box center [272, 90] width 64 height 9
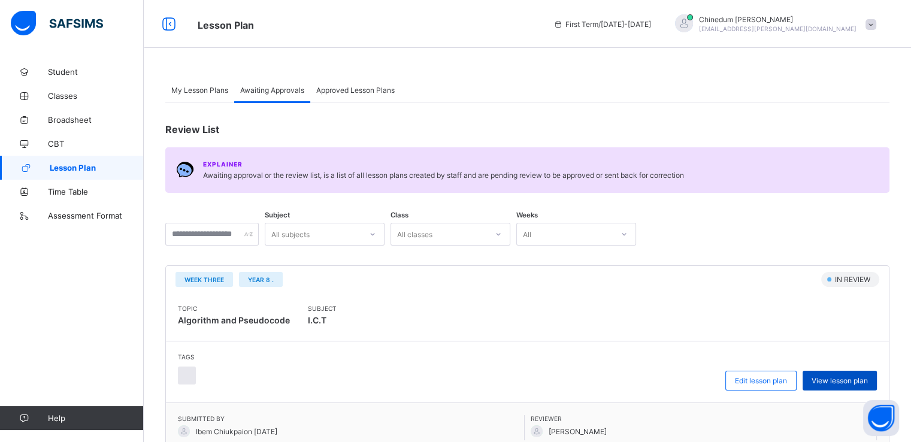
click at [845, 377] on span "View lesson plan" at bounding box center [839, 380] width 56 height 9
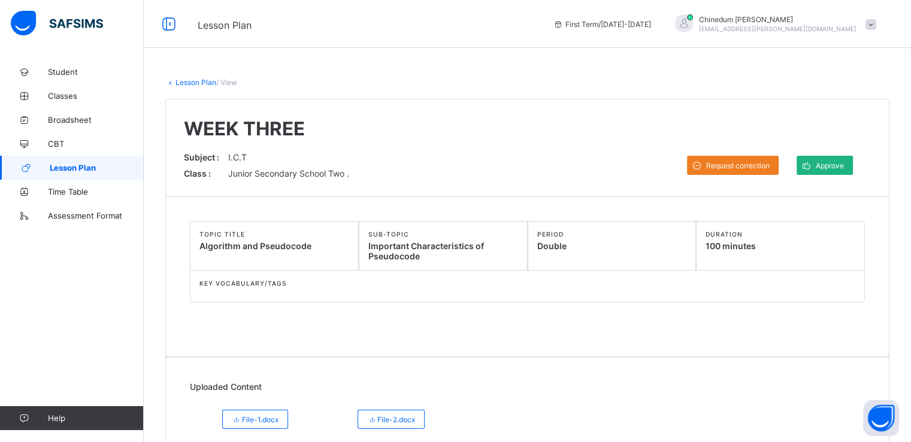
click at [843, 163] on span "Approve" at bounding box center [829, 165] width 28 height 9
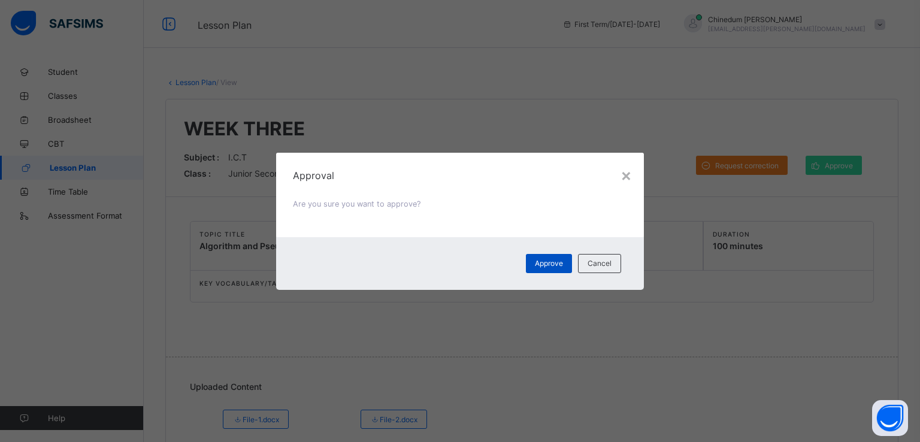
click at [557, 263] on span "Approve" at bounding box center [549, 263] width 28 height 9
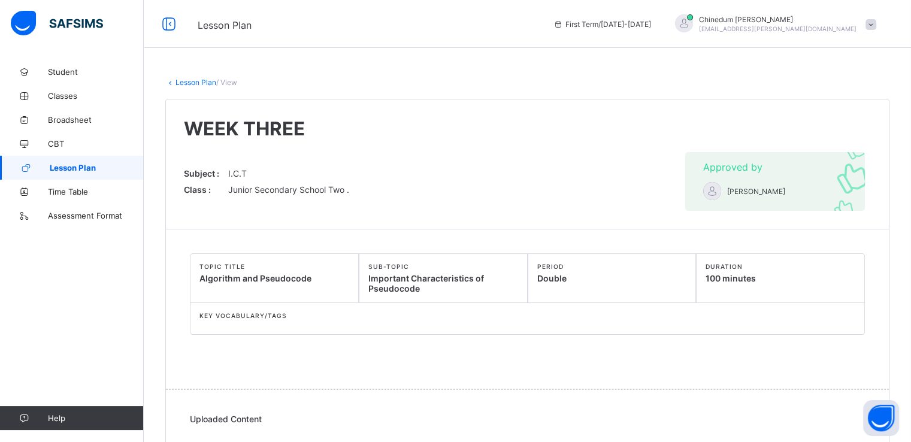
click at [192, 82] on link "Lesson Plan" at bounding box center [195, 82] width 41 height 9
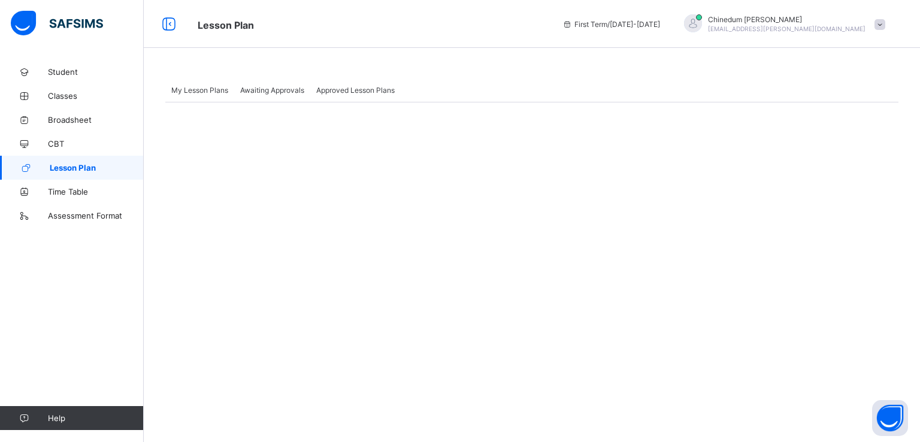
click at [86, 163] on span "Lesson Plan" at bounding box center [97, 168] width 94 height 10
click at [74, 138] on link "CBT" at bounding box center [72, 144] width 144 height 24
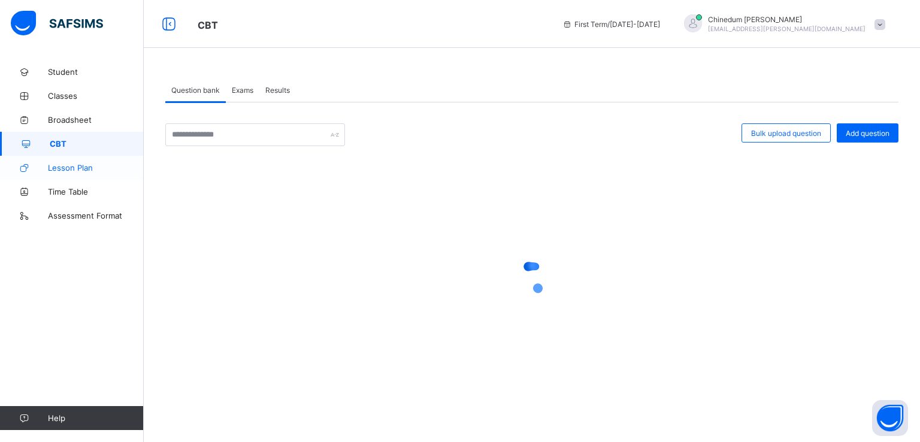
click at [90, 170] on span "Lesson Plan" at bounding box center [96, 168] width 96 height 10
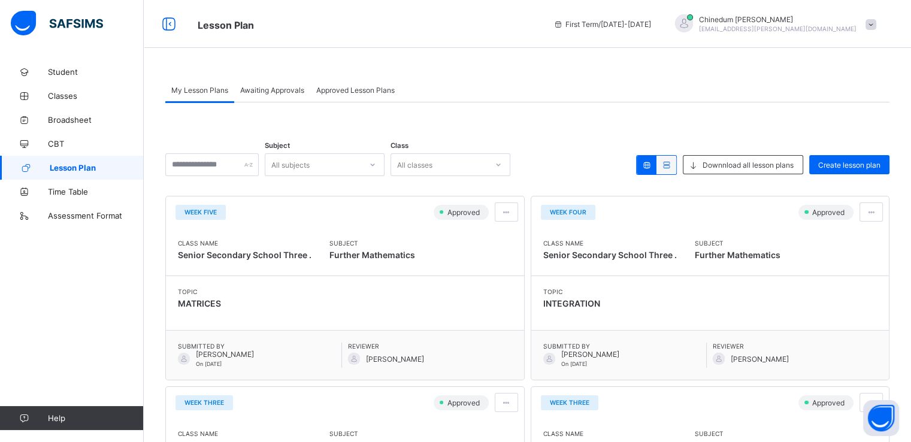
click at [295, 92] on span "Awaiting Approvals" at bounding box center [272, 90] width 64 height 9
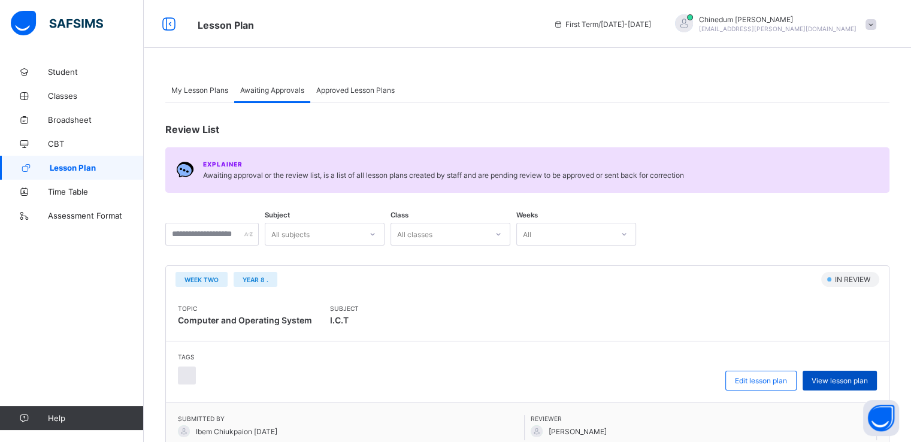
click at [861, 379] on span "View lesson plan" at bounding box center [839, 380] width 56 height 9
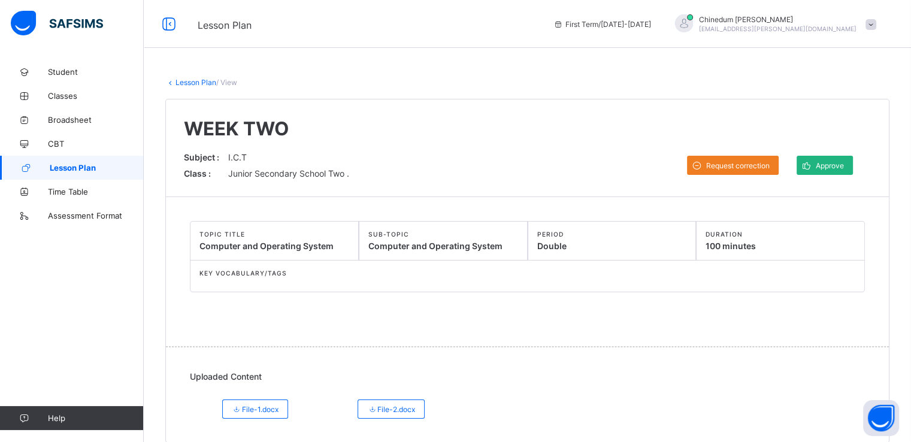
click at [838, 162] on span "Approve" at bounding box center [829, 165] width 28 height 9
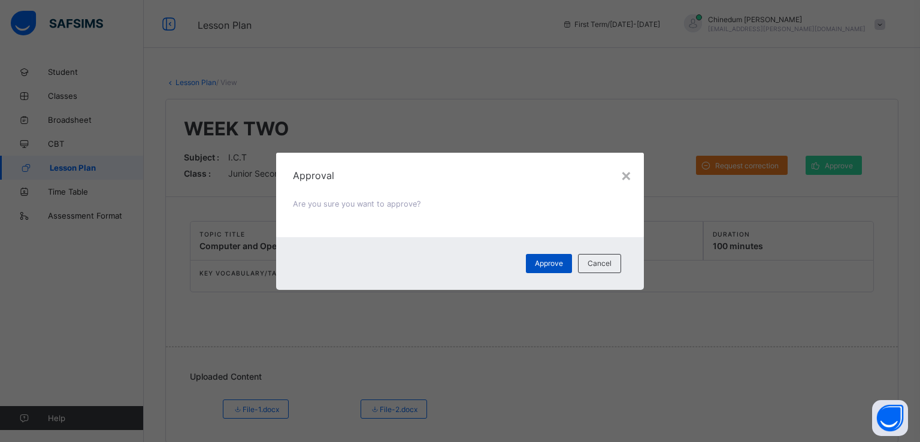
click at [554, 262] on span "Approve" at bounding box center [549, 263] width 28 height 9
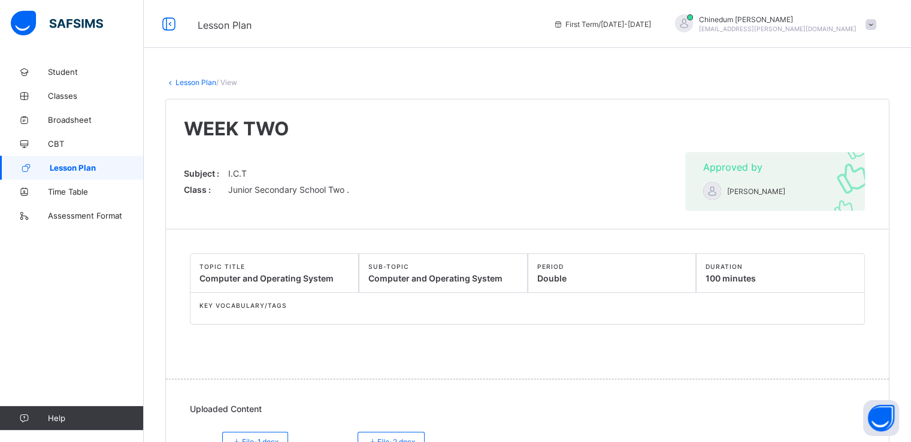
click at [204, 82] on link "Lesson Plan" at bounding box center [195, 82] width 41 height 9
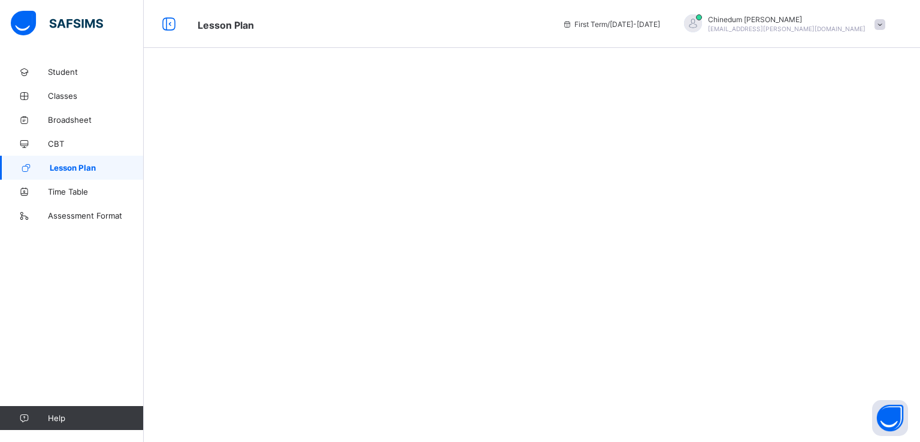
click at [204, 82] on div at bounding box center [532, 78] width 776 height 36
click at [94, 166] on span "Lesson Plan" at bounding box center [97, 168] width 94 height 10
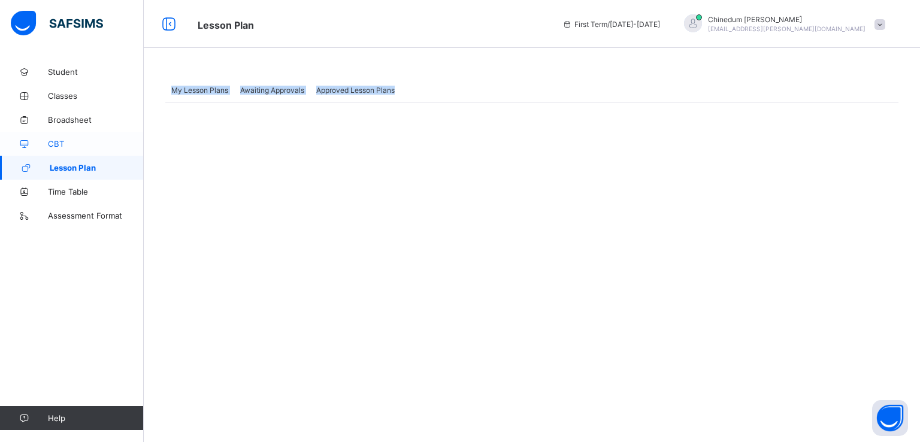
click at [67, 142] on span "CBT" at bounding box center [96, 144] width 96 height 10
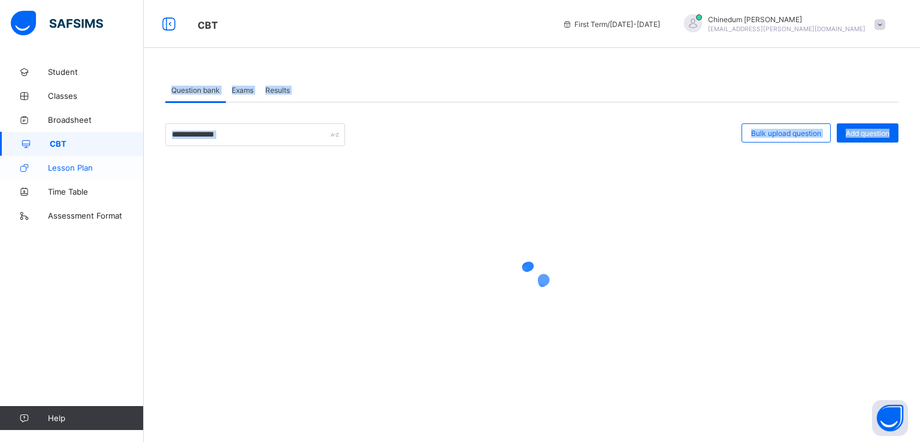
click at [86, 172] on link "Lesson Plan" at bounding box center [72, 168] width 144 height 24
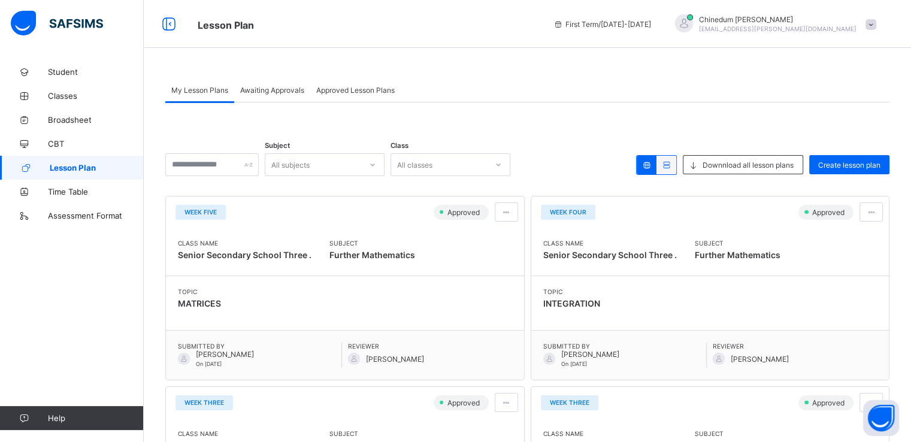
click at [275, 86] on span "Awaiting Approvals" at bounding box center [272, 90] width 64 height 9
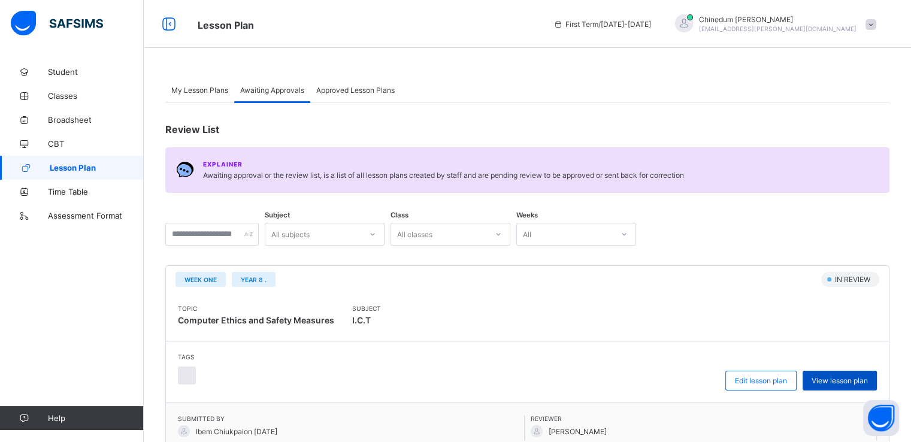
click at [843, 379] on span "View lesson plan" at bounding box center [839, 380] width 56 height 9
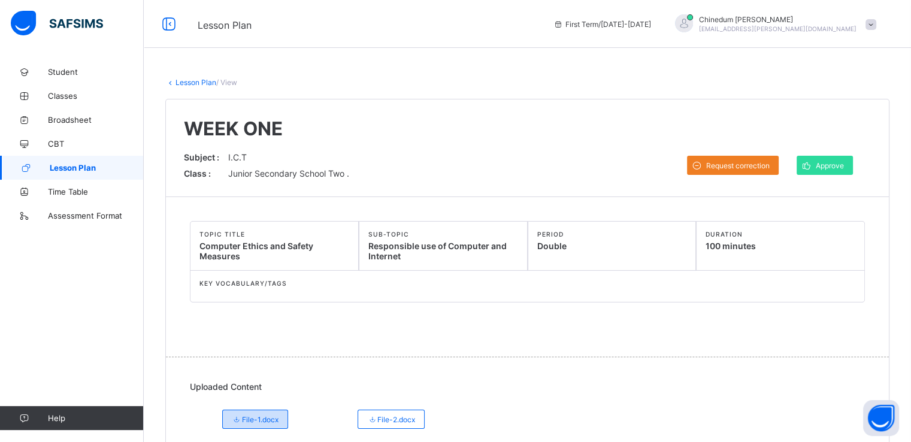
click at [275, 417] on span "File-1.docx" at bounding box center [255, 419] width 47 height 9
click at [867, 404] on button "Open asap" at bounding box center [881, 418] width 36 height 36
click at [830, 175] on div "Subject : I.C.T Class : Junior Secondary School Two . Request correction Approv…" at bounding box center [527, 165] width 687 height 26
click at [830, 164] on span "Approve" at bounding box center [829, 165] width 28 height 9
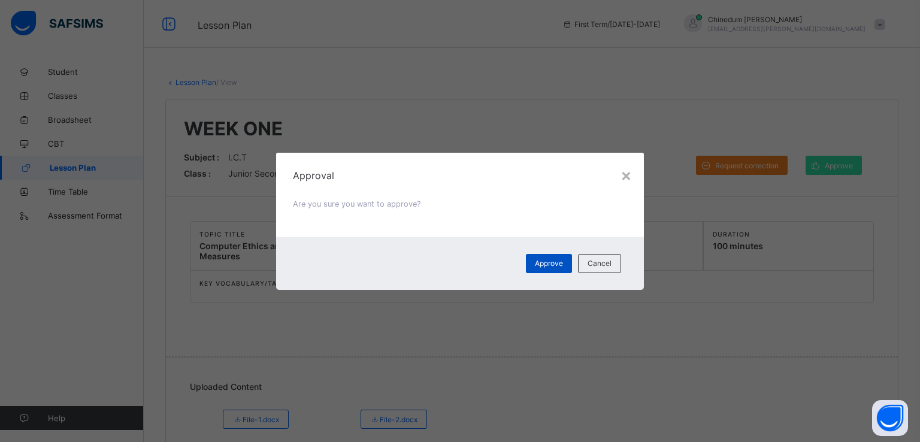
click at [551, 260] on span "Approve" at bounding box center [549, 263] width 28 height 9
